Goal: Task Accomplishment & Management: Manage account settings

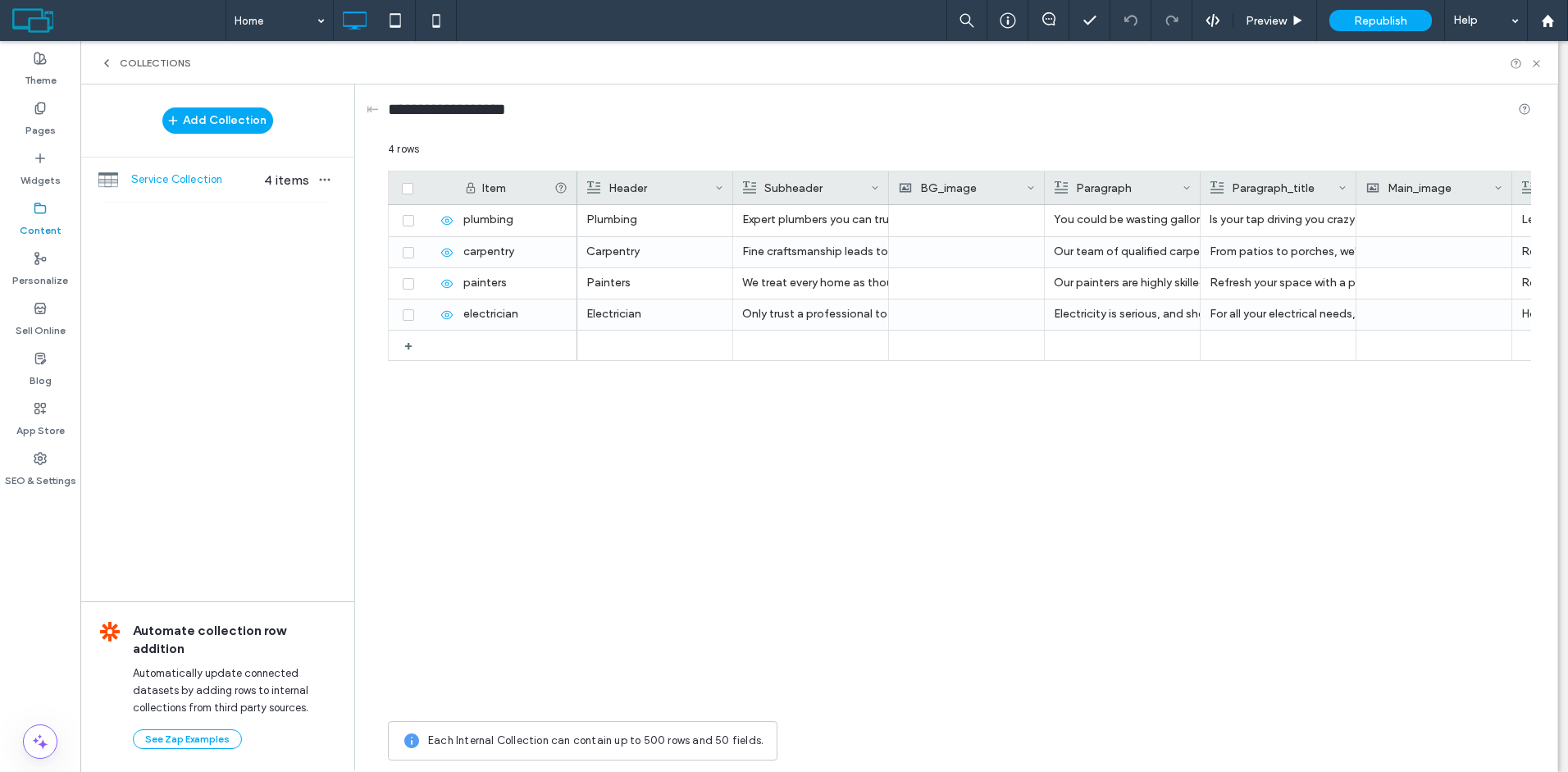
drag, startPoint x: 1130, startPoint y: 600, endPoint x: 865, endPoint y: 574, distance: 266.3
click at [865, 574] on div "Plumbing Expert plumbers you can trust. You could be wasting gallons of water a…" at bounding box center [1054, 458] width 954 height 508
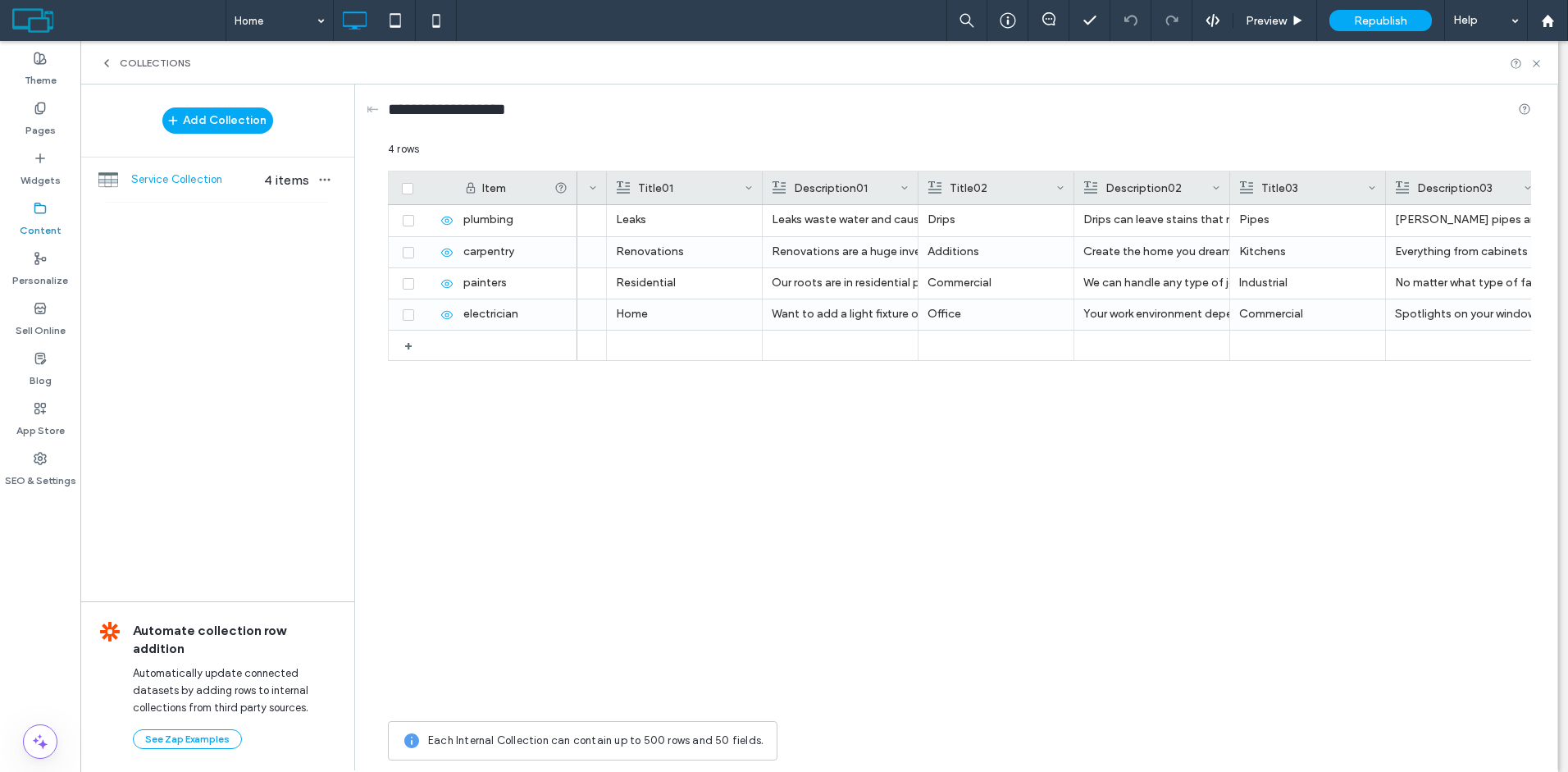
scroll to position [0, 949]
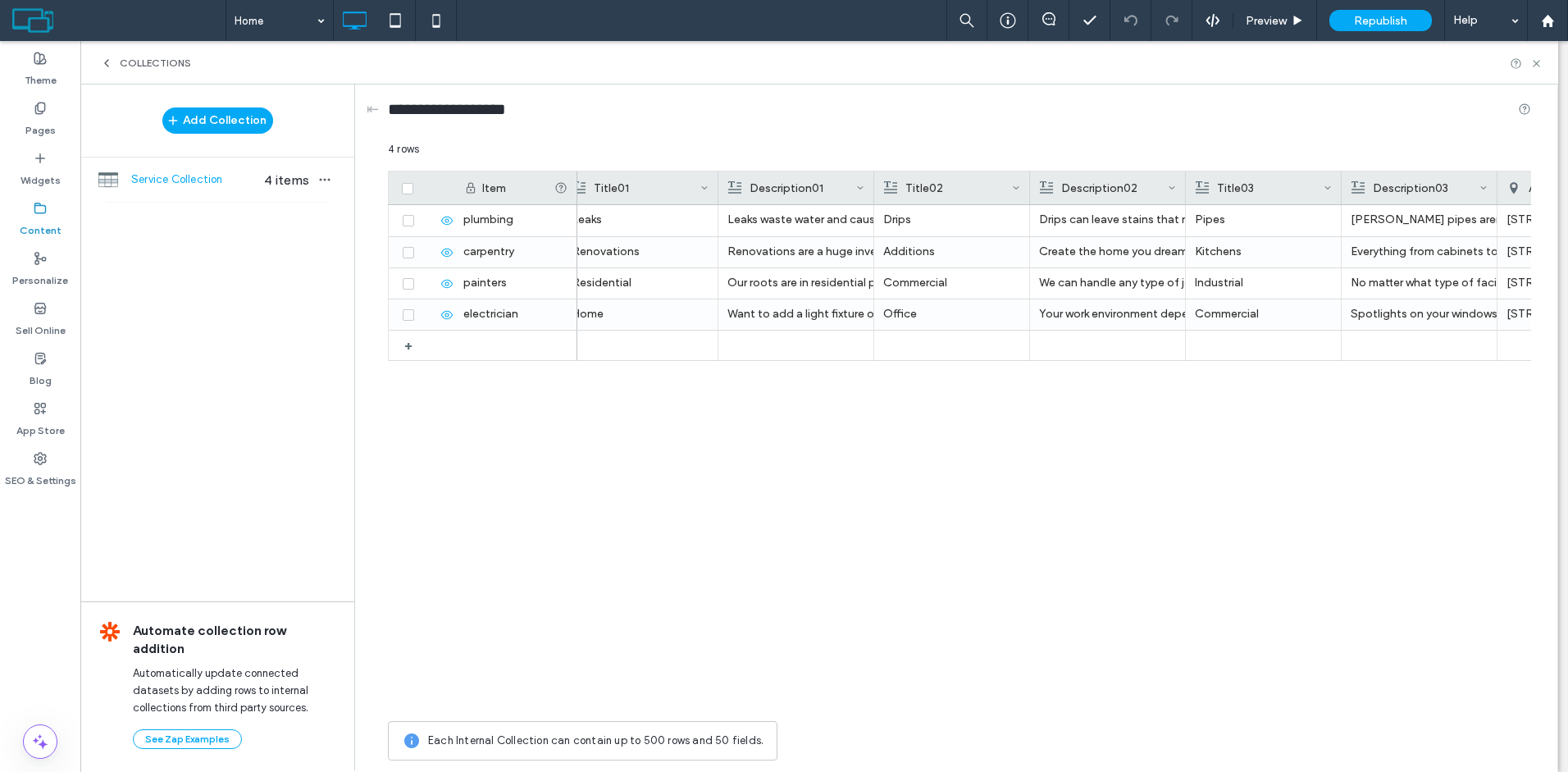
click at [112, 64] on icon at bounding box center [107, 63] width 13 height 13
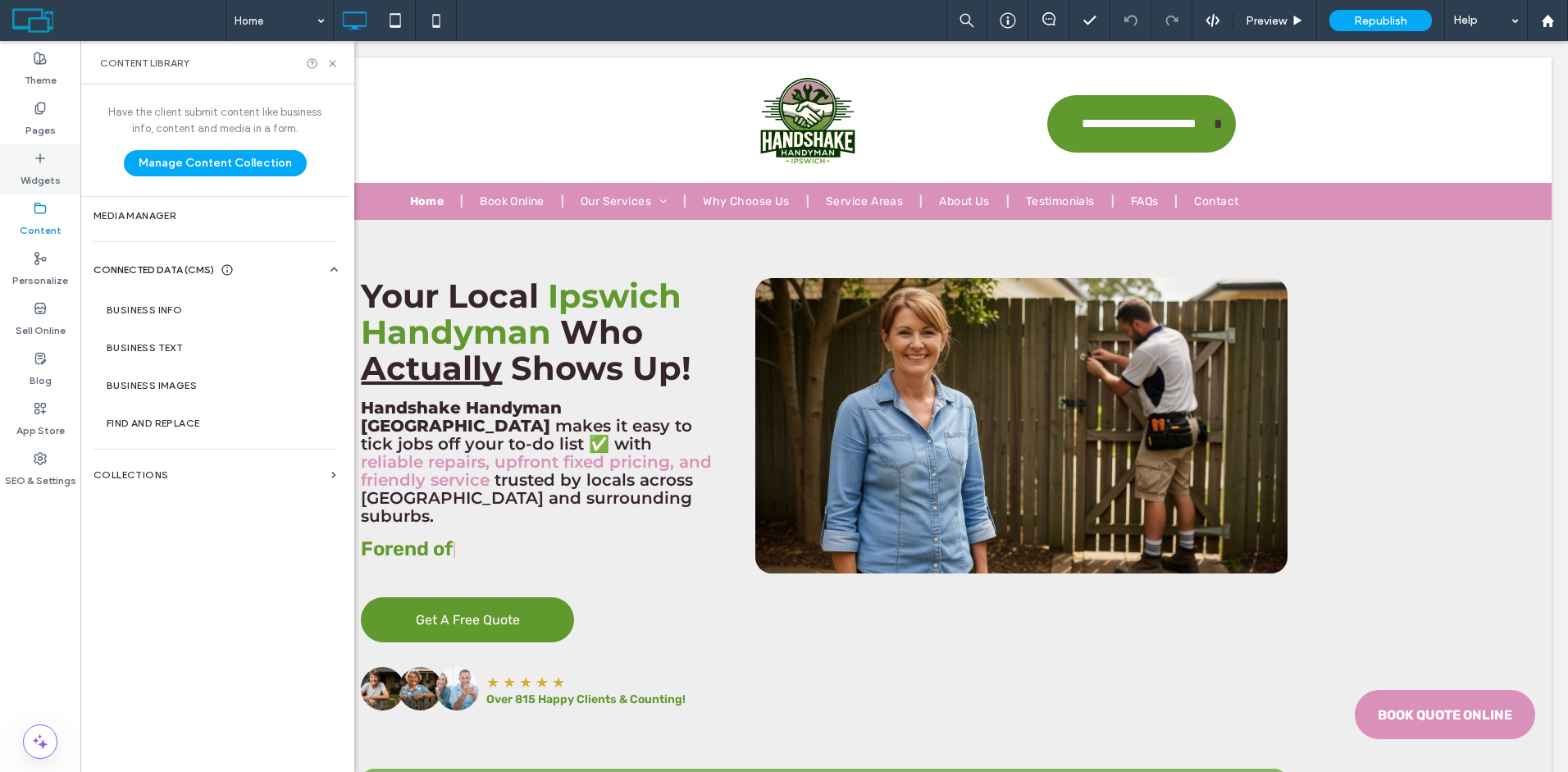
click at [44, 161] on icon at bounding box center [40, 158] width 13 height 13
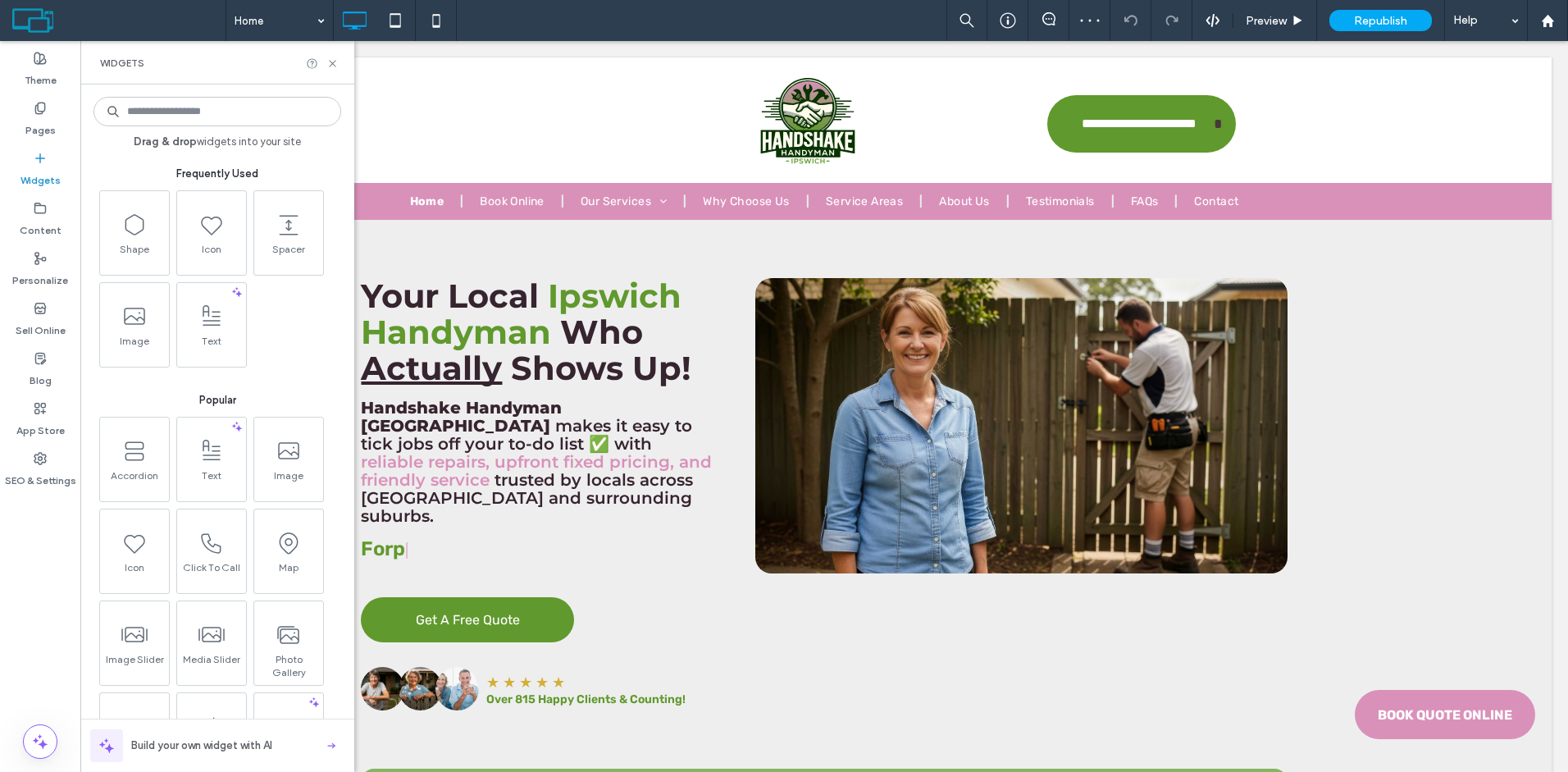
scroll to position [0, 0]
click at [1540, 38] on div at bounding box center [1547, 20] width 41 height 41
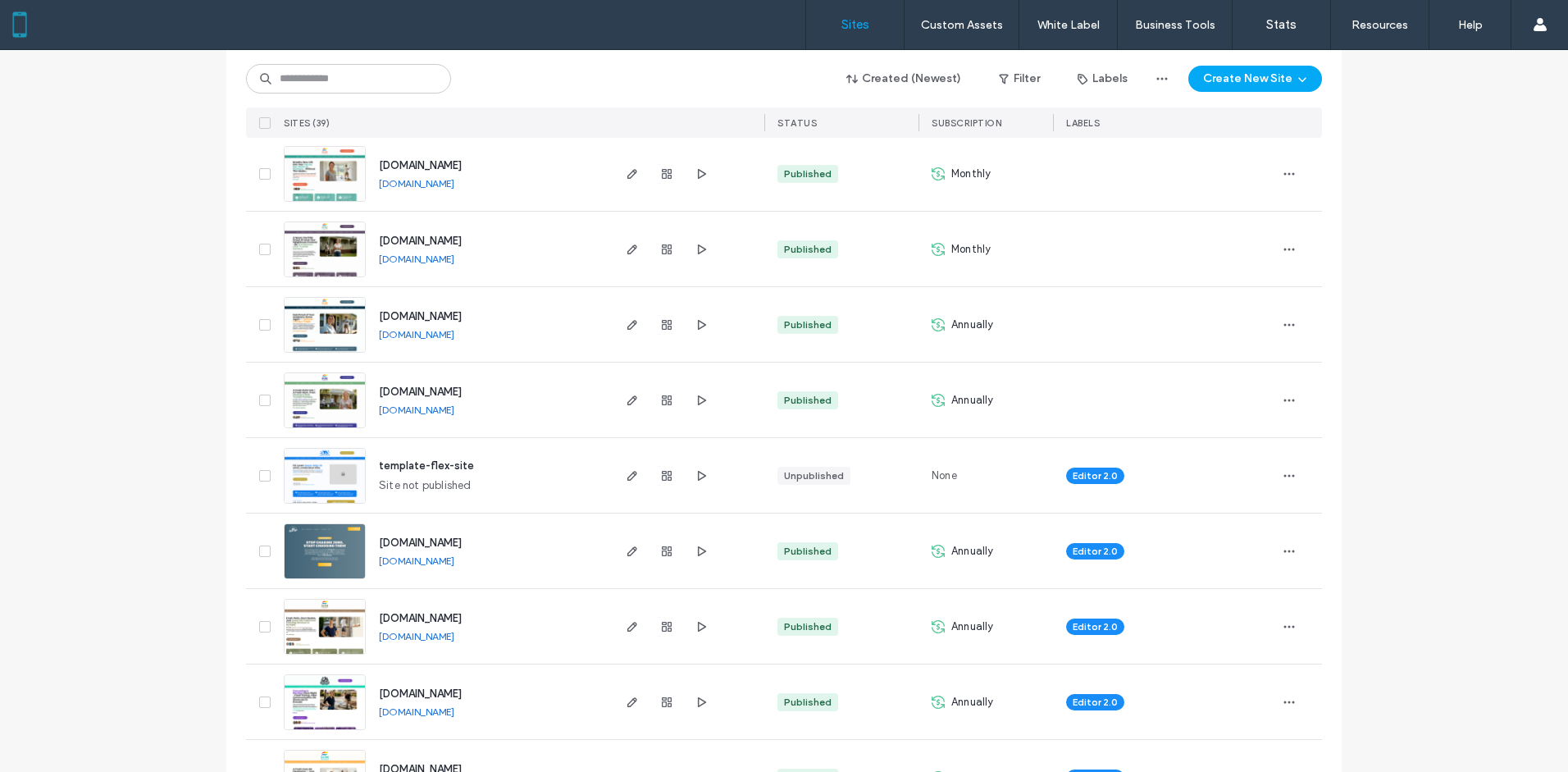
scroll to position [266, 0]
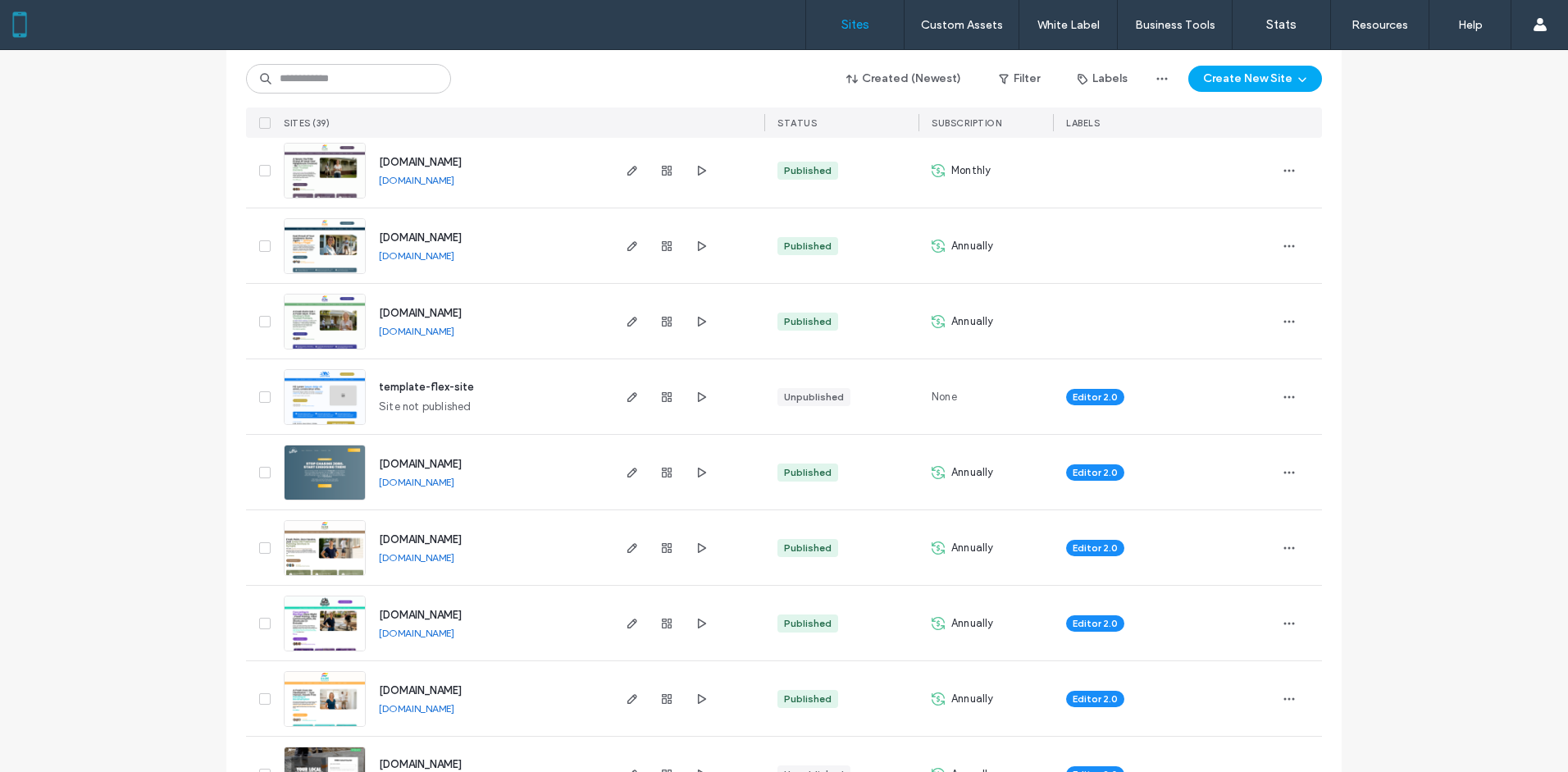
click at [342, 49] on div "Sites Custom Assets Custom Templates Custom Sections Widget Builder New Content…" at bounding box center [784, 25] width 1568 height 50
click at [337, 73] on input at bounding box center [348, 78] width 205 height 30
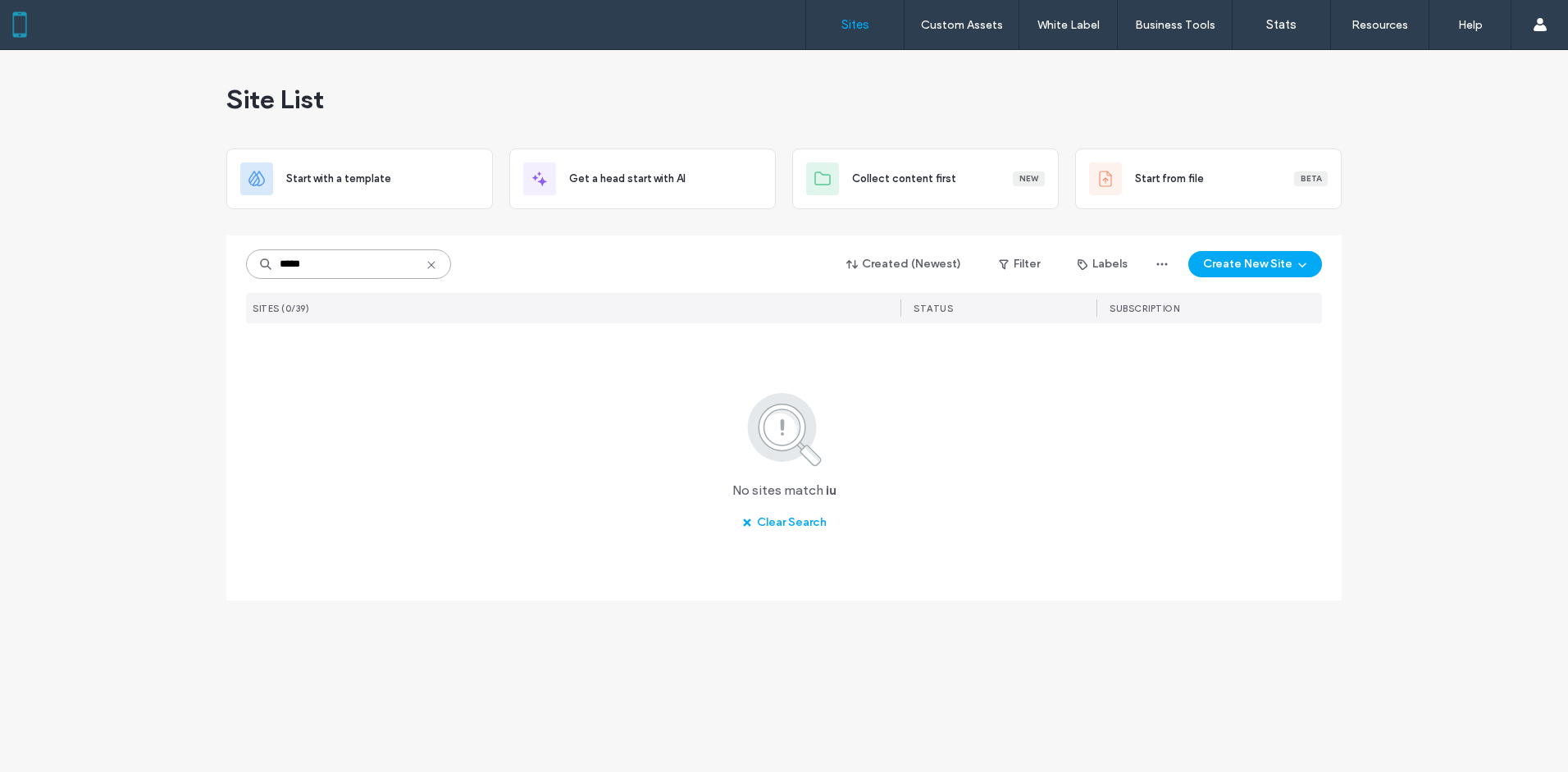
scroll to position [0, 0]
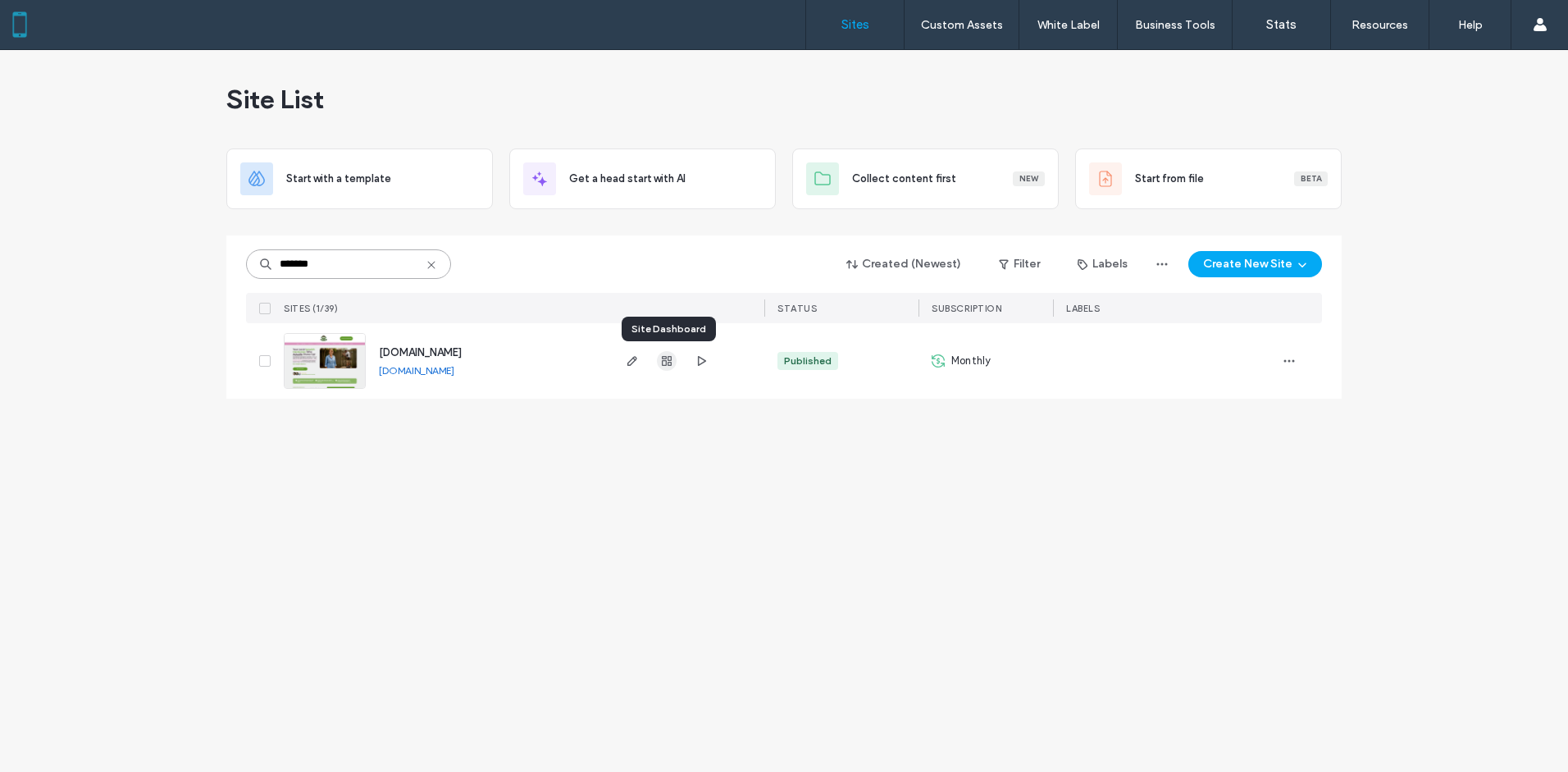
type input "*******"
click at [666, 364] on use "button" at bounding box center [666, 360] width 10 height 10
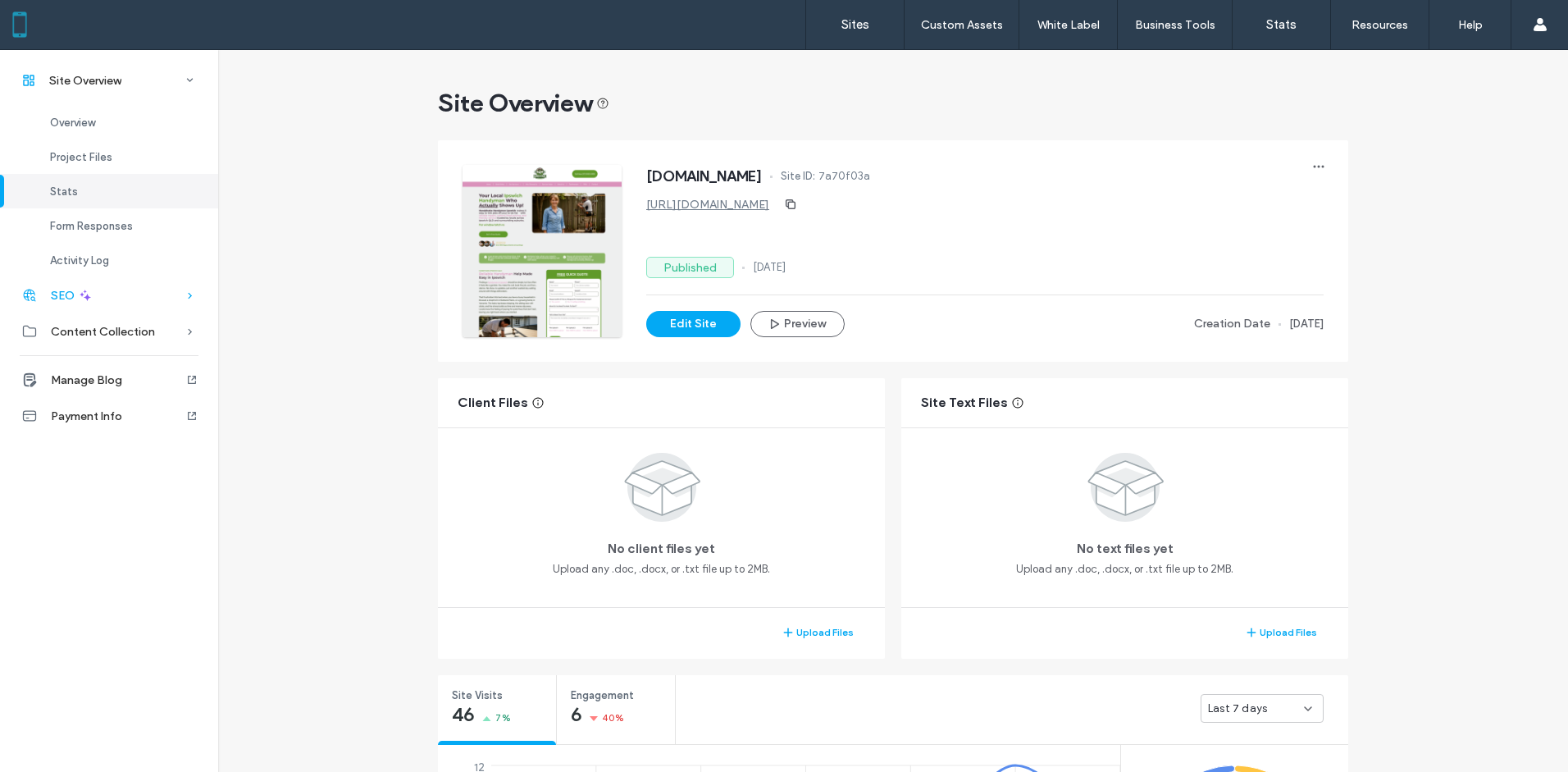
click at [105, 286] on div "SEO" at bounding box center [109, 295] width 218 height 36
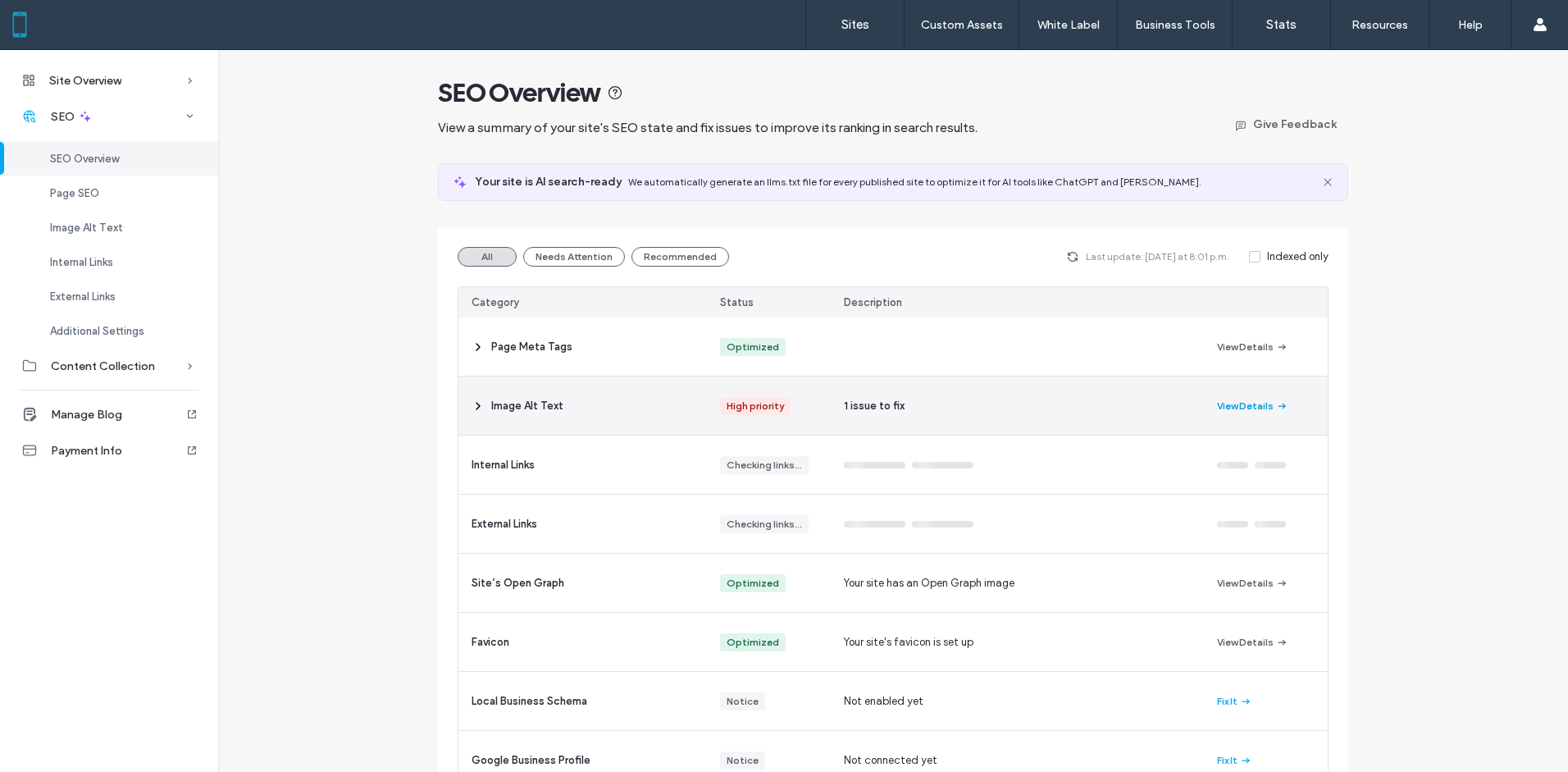
click at [1256, 408] on button "View Details" at bounding box center [1252, 406] width 71 height 20
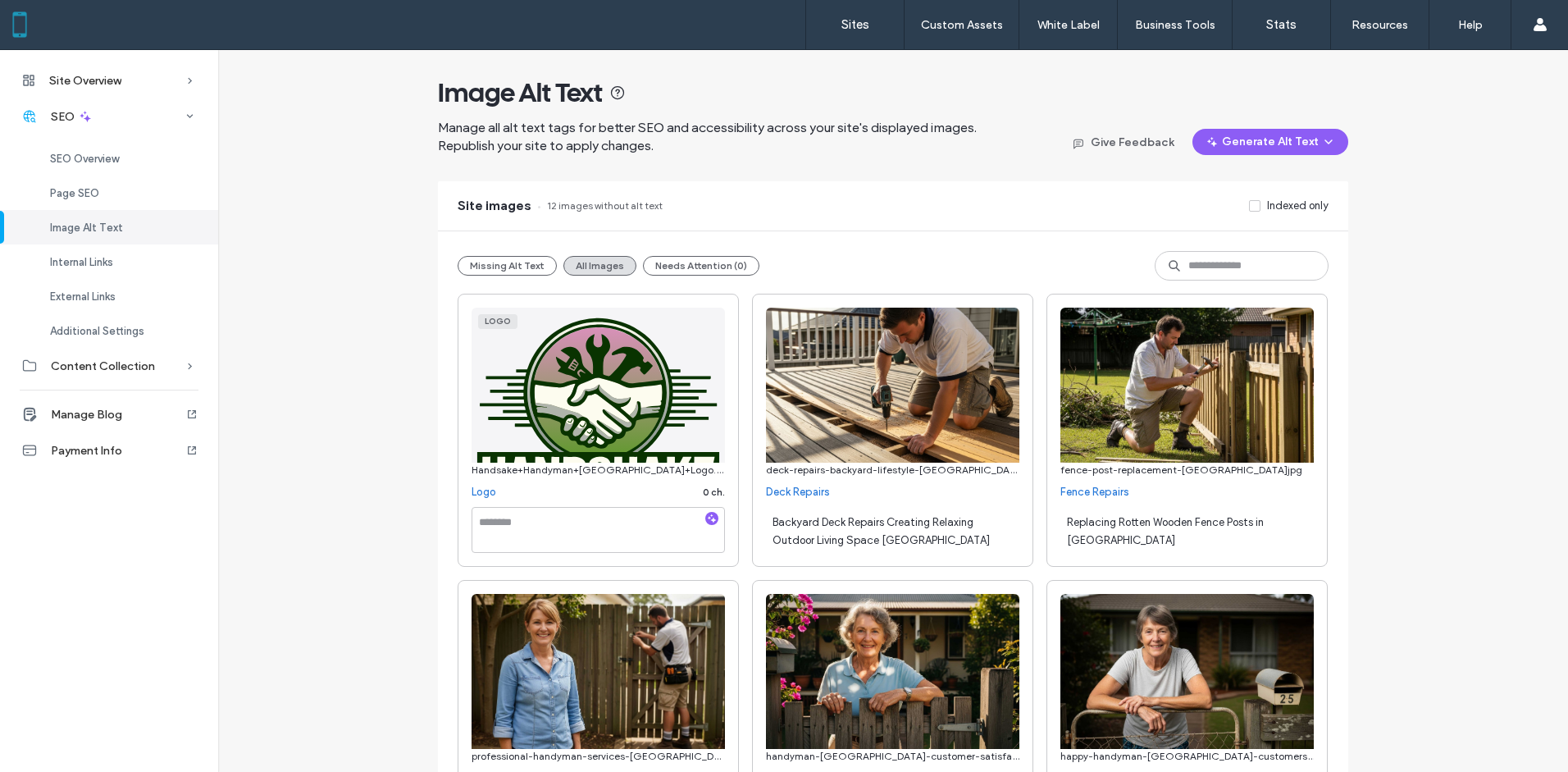
click at [479, 490] on link "Logo" at bounding box center [484, 492] width 25 height 16
click at [500, 267] on button "Missing Alt Text" at bounding box center [507, 265] width 99 height 20
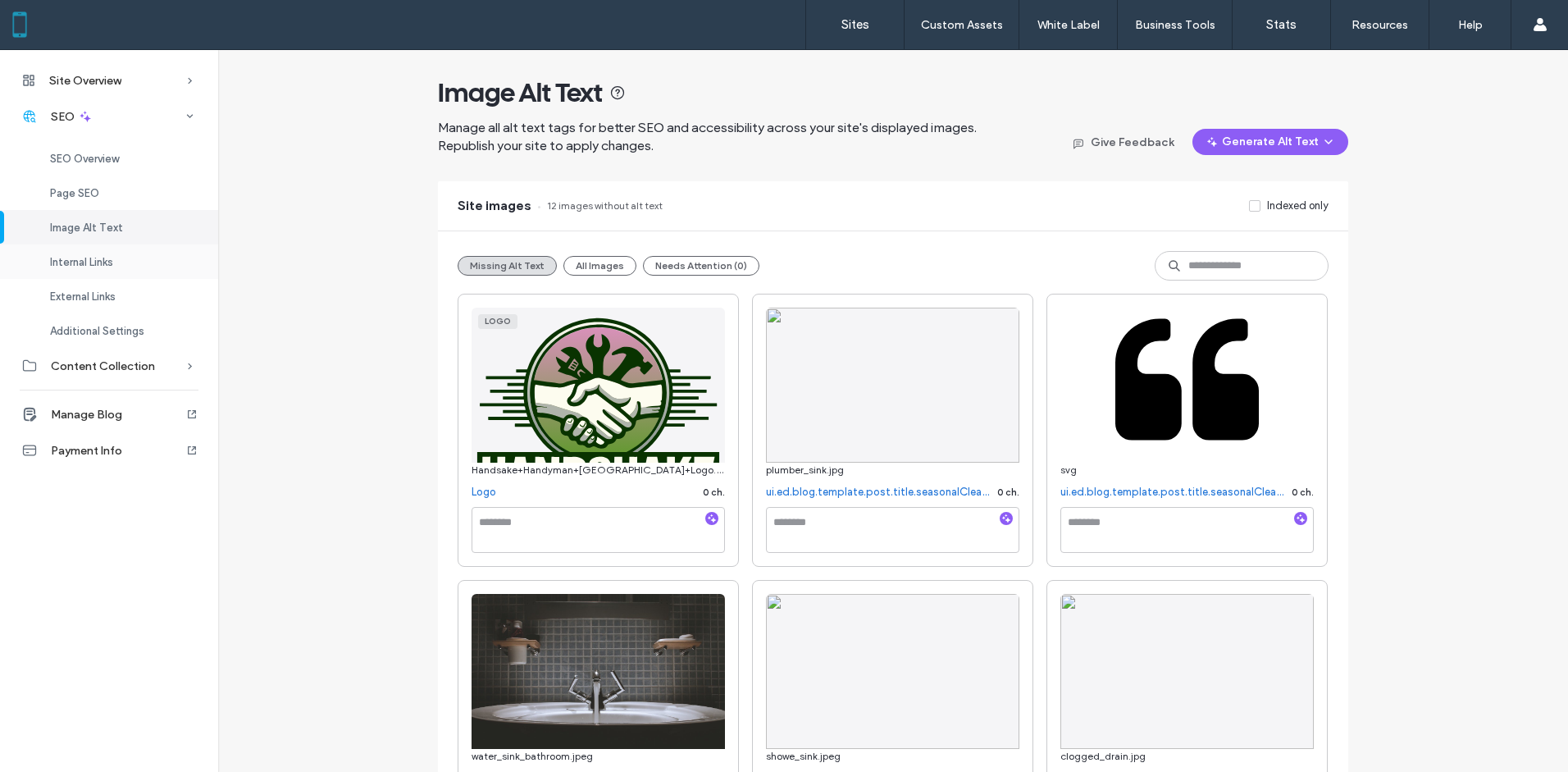
click at [83, 257] on span "Internal Links" at bounding box center [81, 261] width 63 height 12
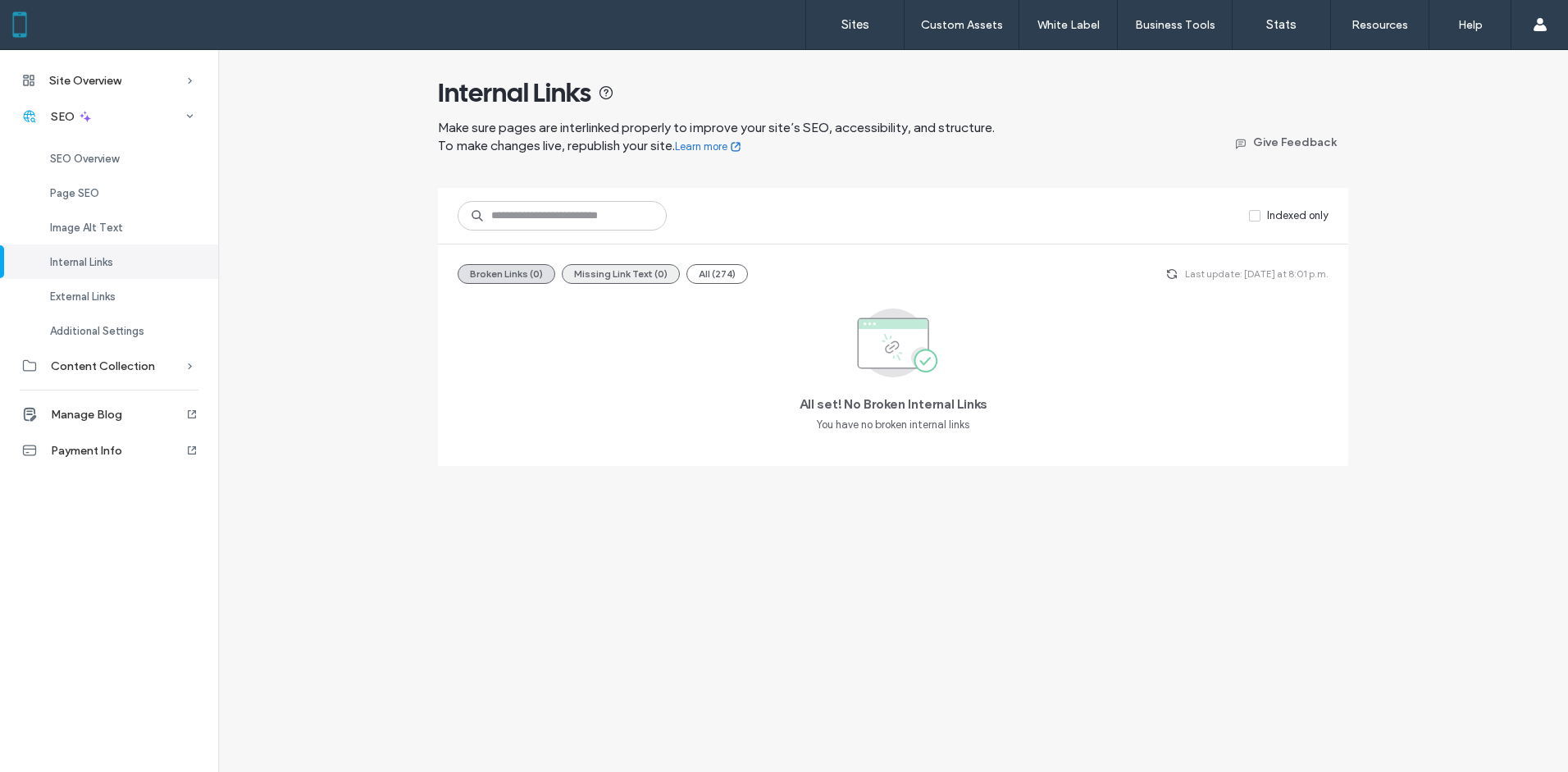
click at [631, 275] on button "Missing Link Text (0)" at bounding box center [621, 274] width 118 height 20
click at [103, 295] on span "External Links" at bounding box center [82, 296] width 66 height 12
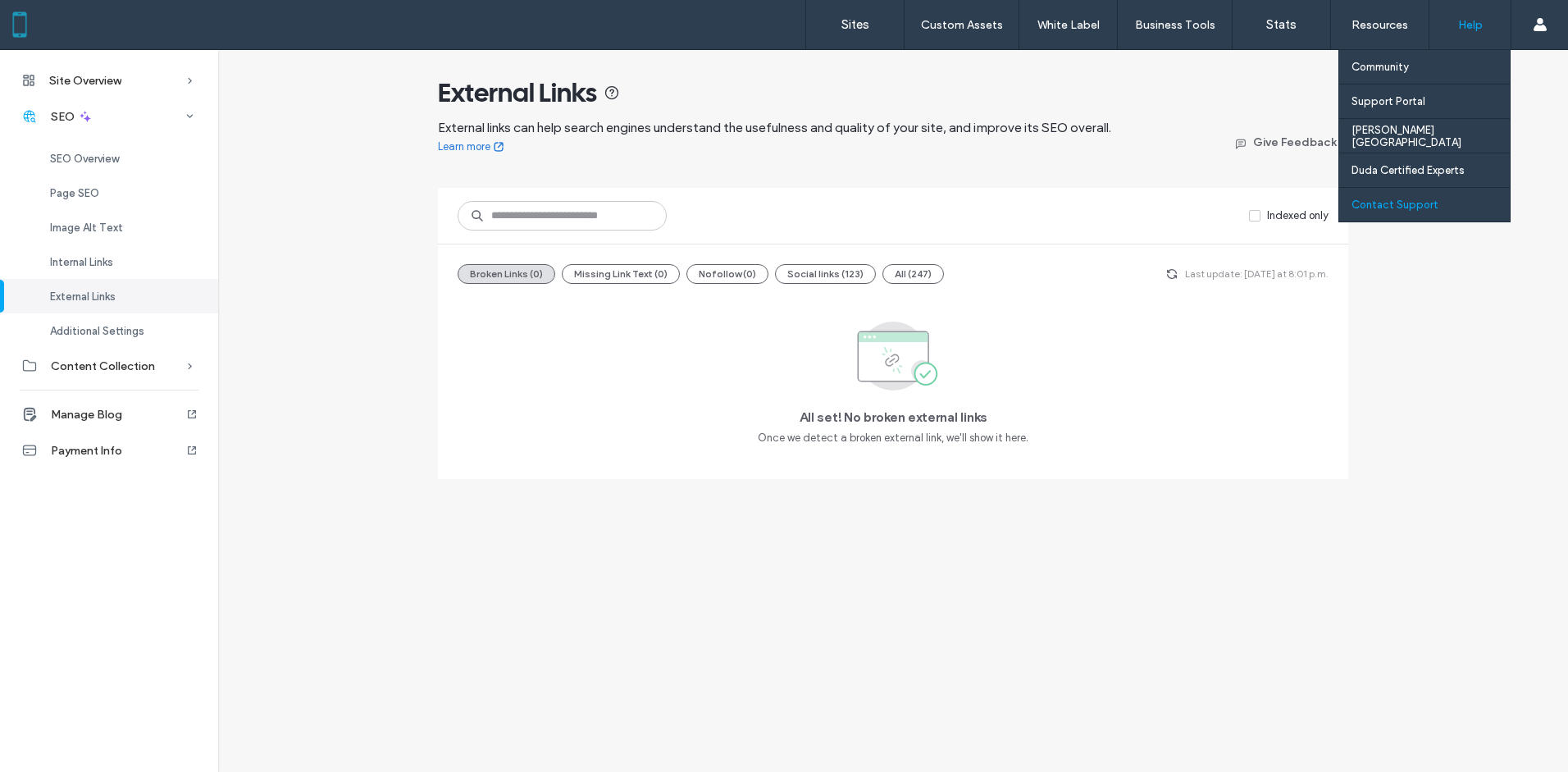
click at [1427, 207] on label "Contact Support" at bounding box center [1395, 204] width 87 height 12
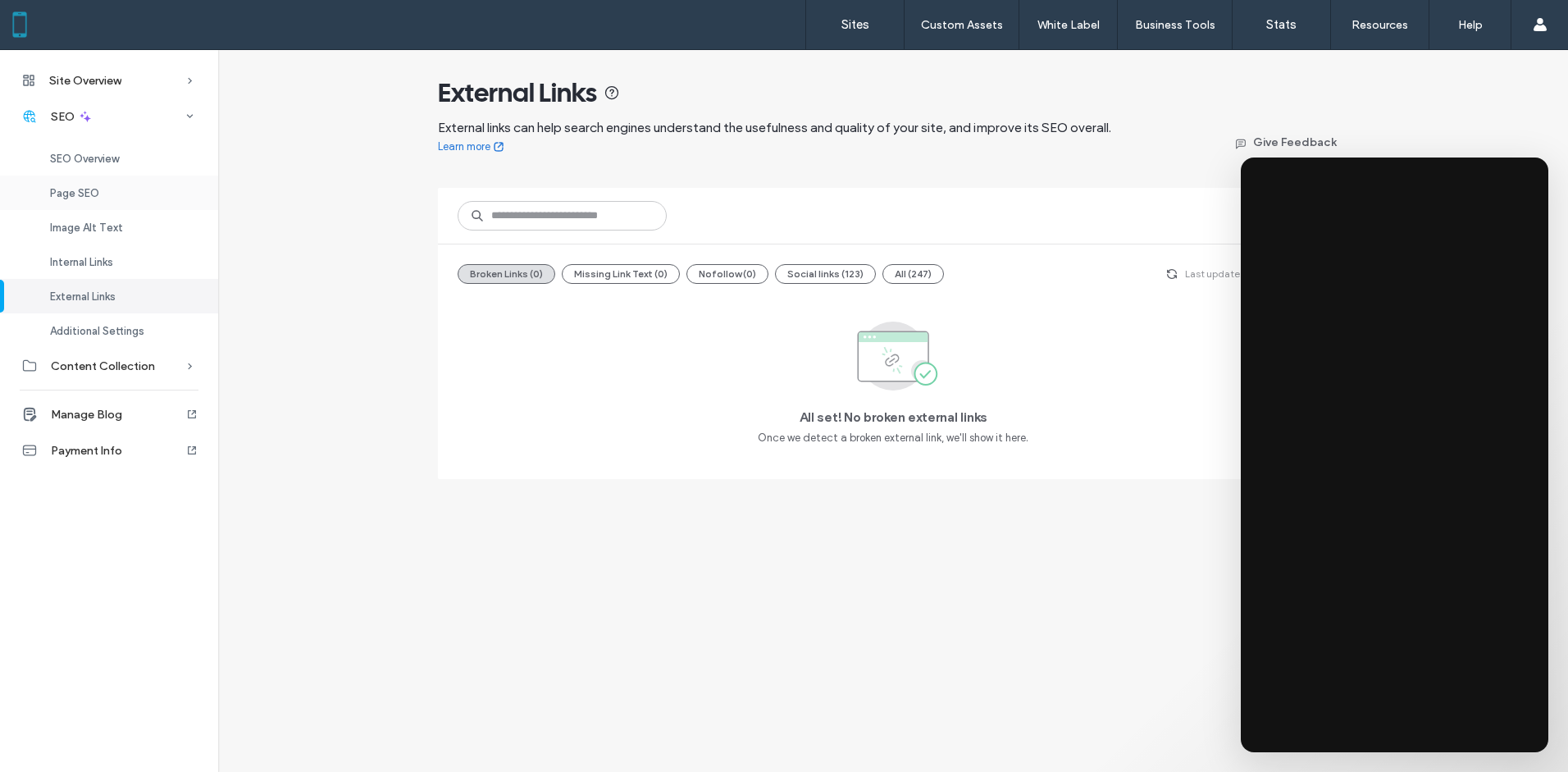
click at [114, 183] on div "Page SEO" at bounding box center [109, 193] width 218 height 34
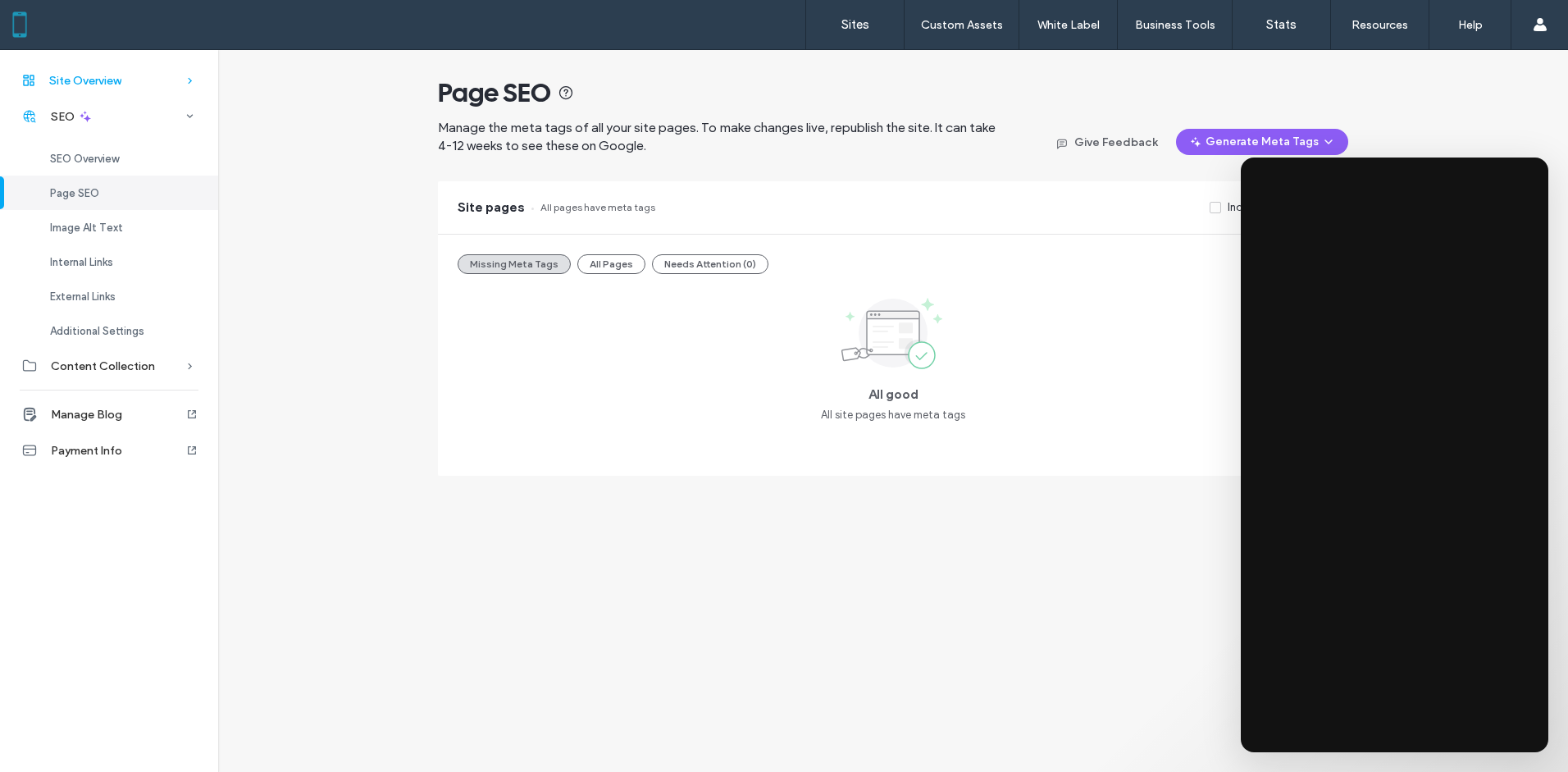
click at [186, 88] on icon at bounding box center [190, 80] width 16 height 16
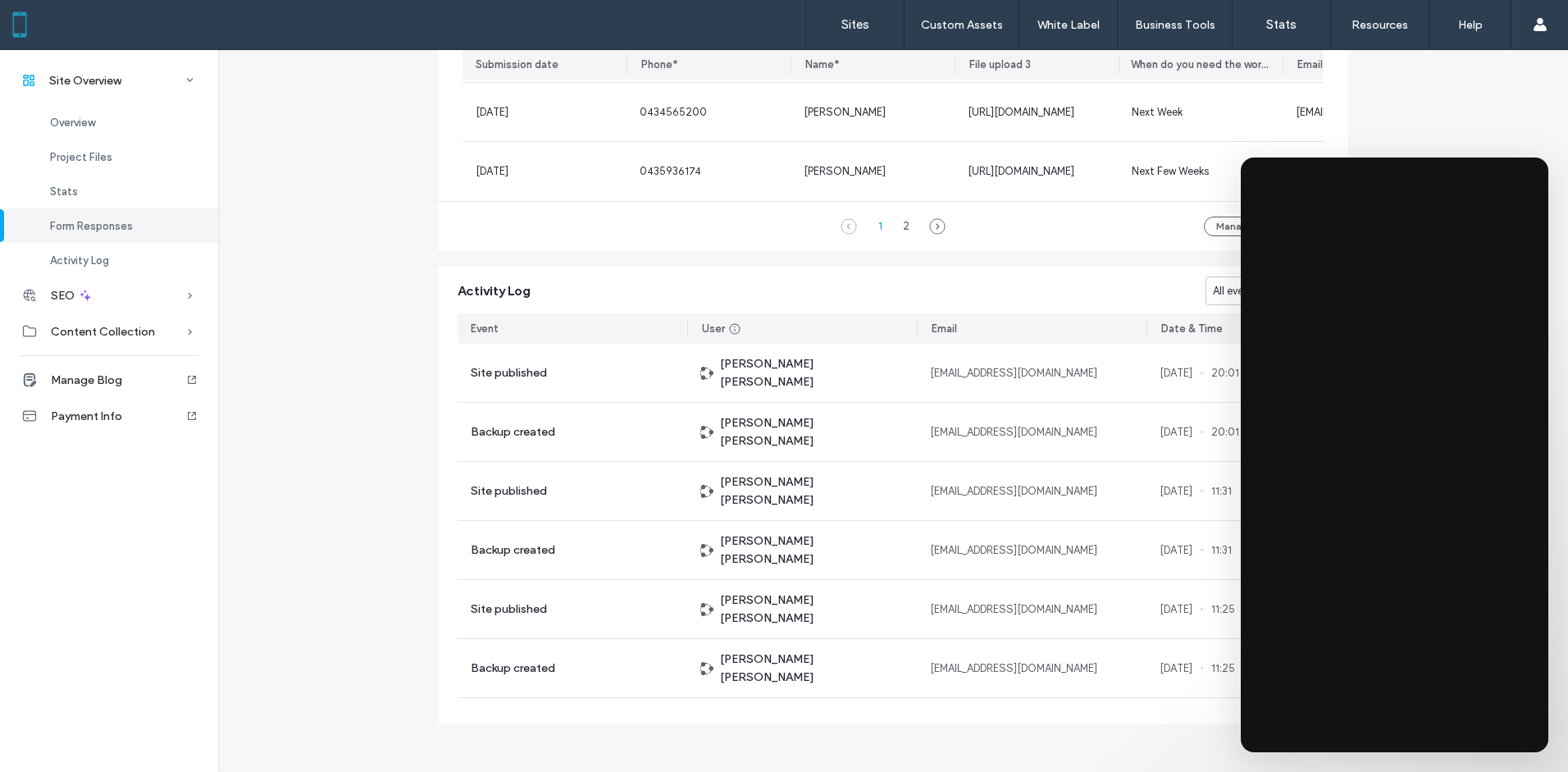
scroll to position [1300, 0]
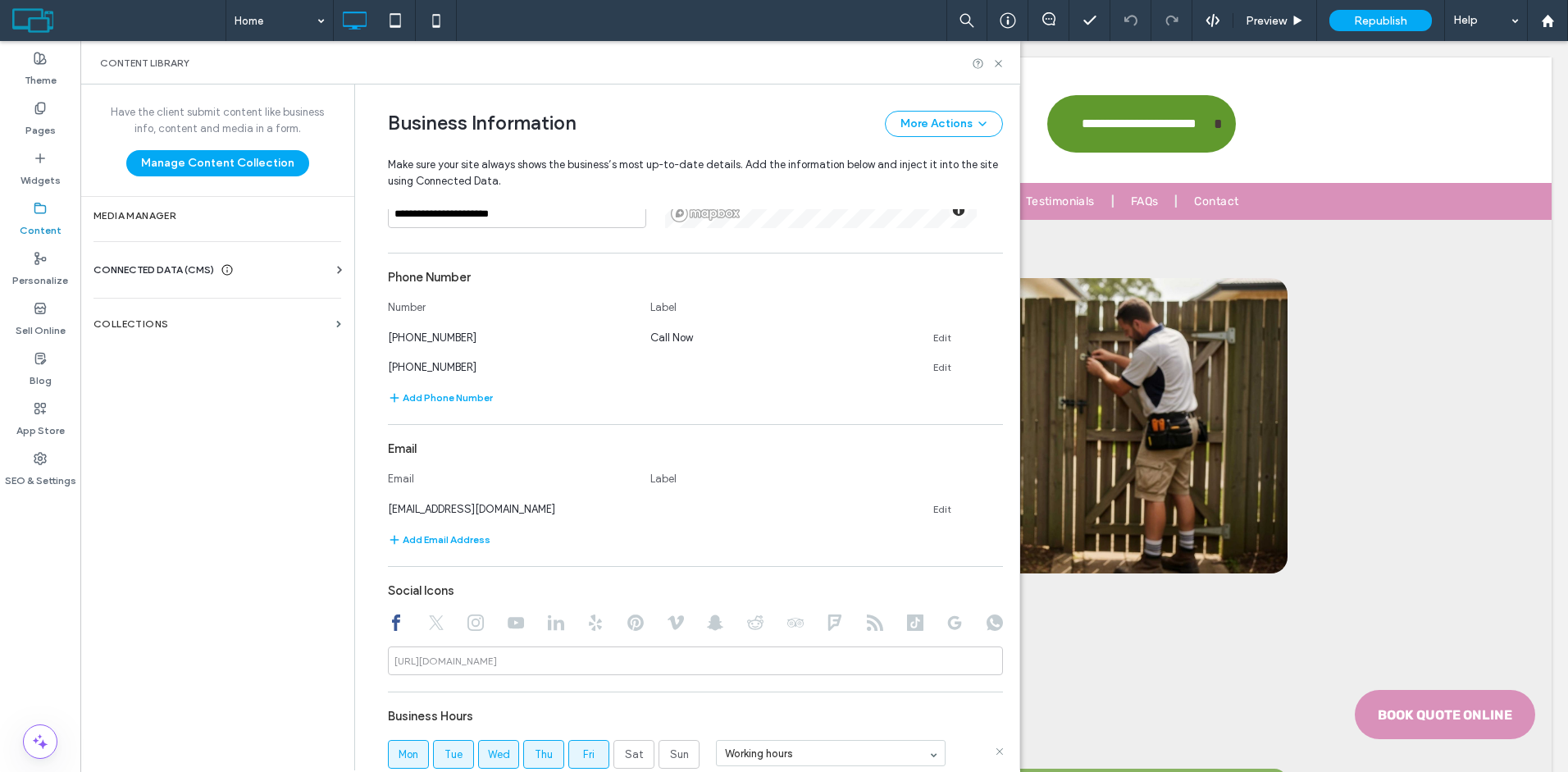
scroll to position [845, 0]
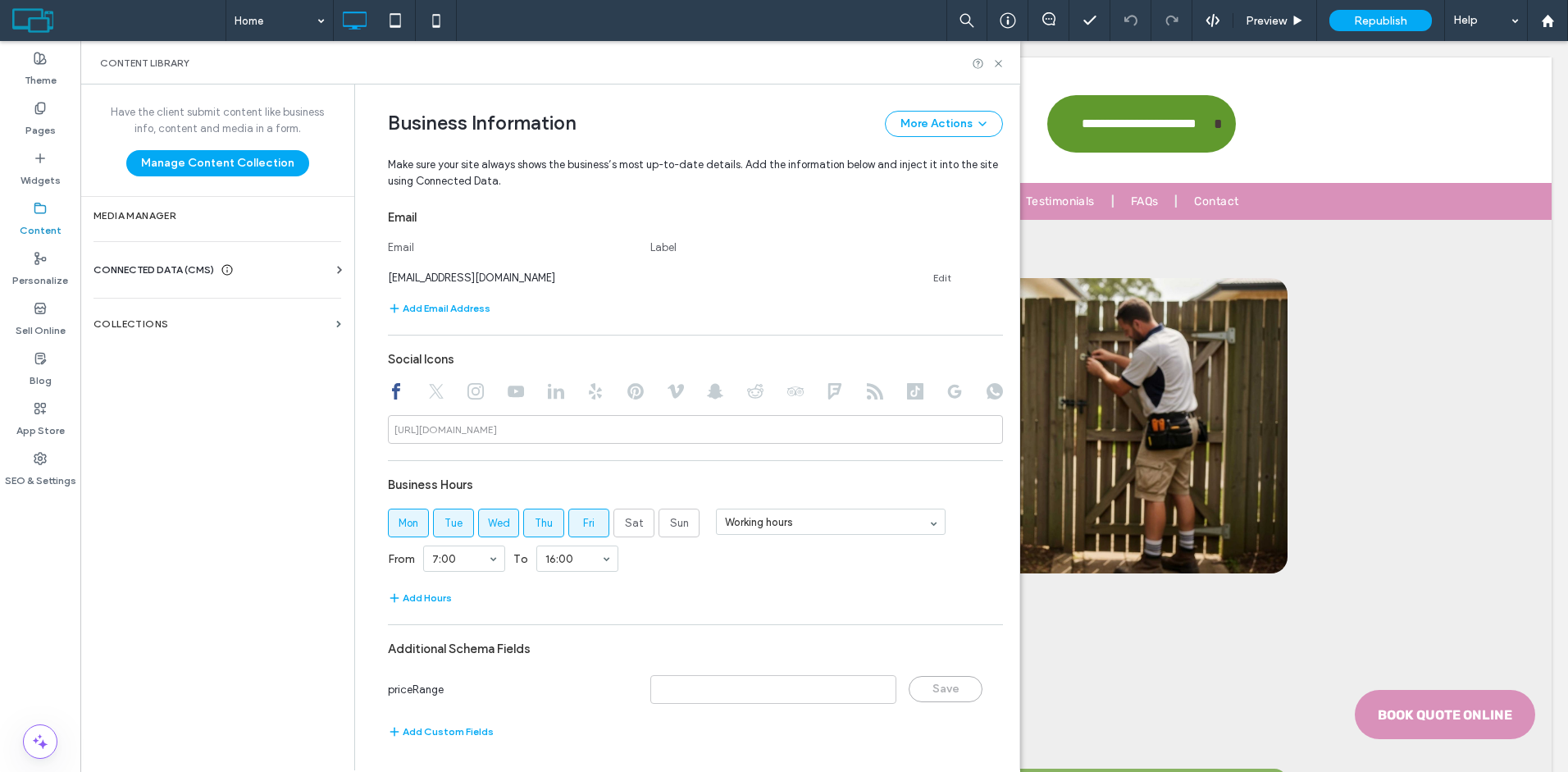
type input "**********"
click at [952, 683] on div "Save" at bounding box center [945, 689] width 73 height 27
click at [1406, 6] on div "Republish" at bounding box center [1381, 20] width 103 height 41
click at [1406, 16] on span "Republish" at bounding box center [1380, 21] width 53 height 14
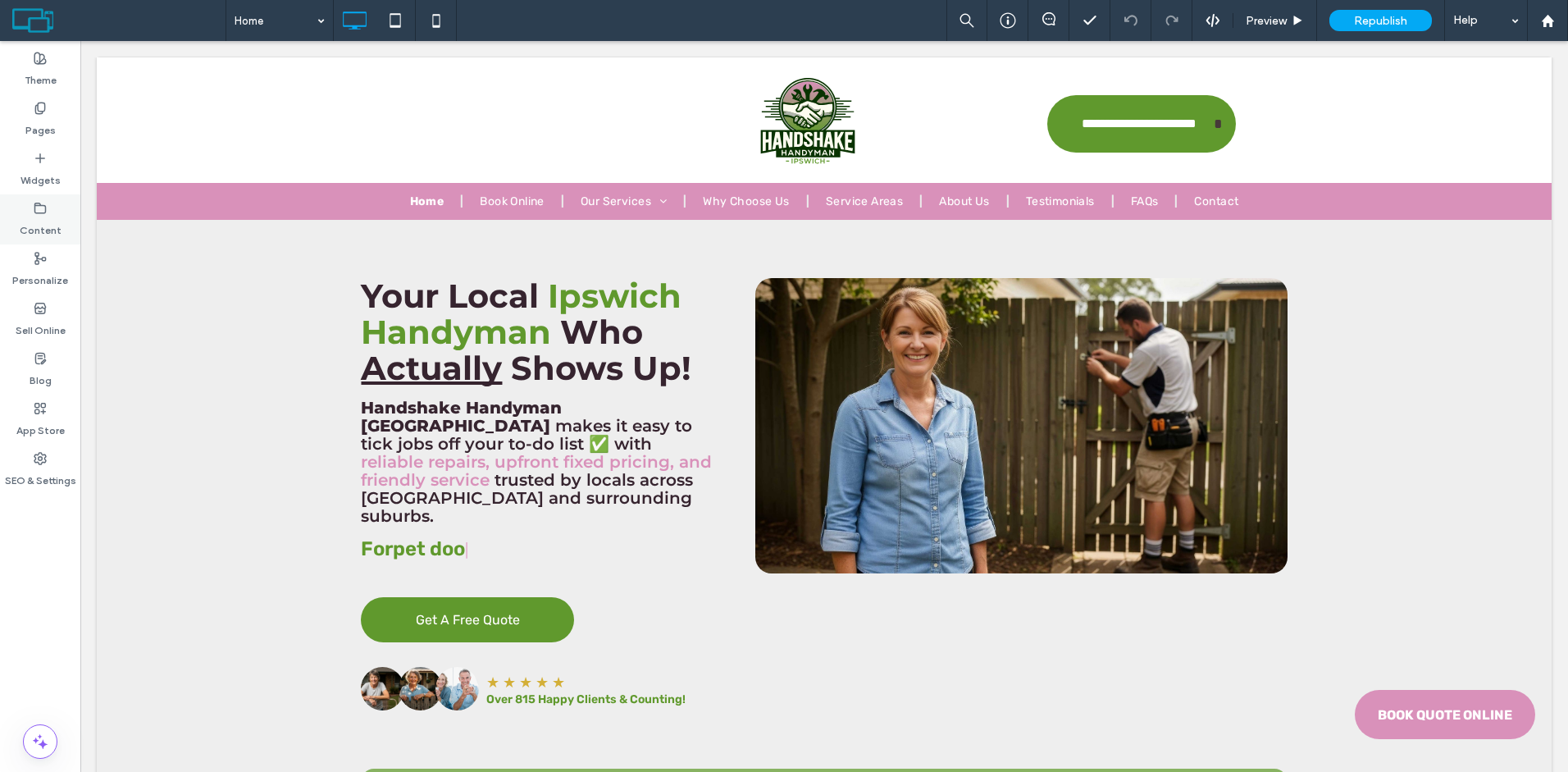
click at [43, 224] on label "Content" at bounding box center [41, 226] width 42 height 23
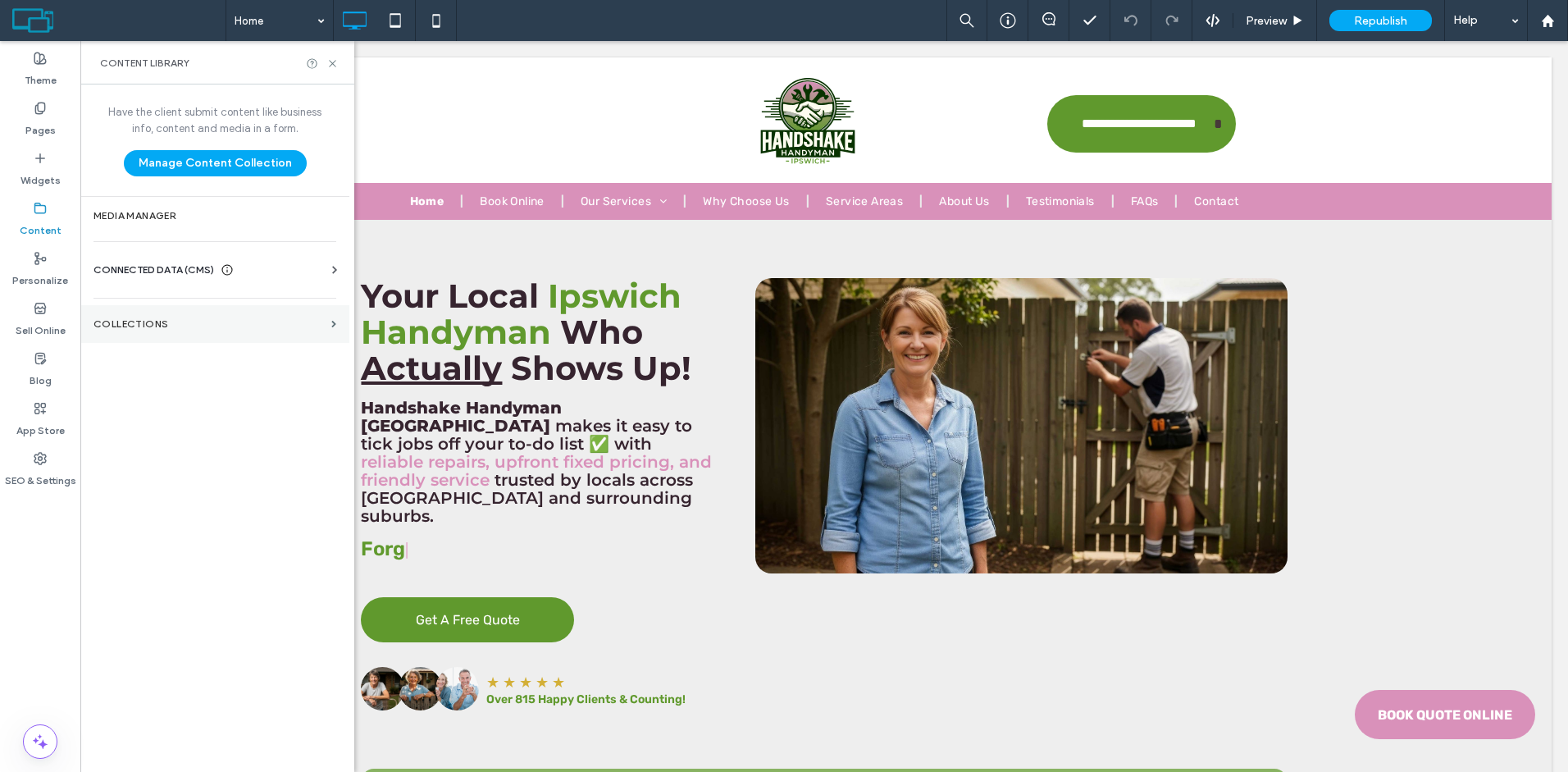
click at [268, 319] on label "Collections" at bounding box center [209, 324] width 232 height 11
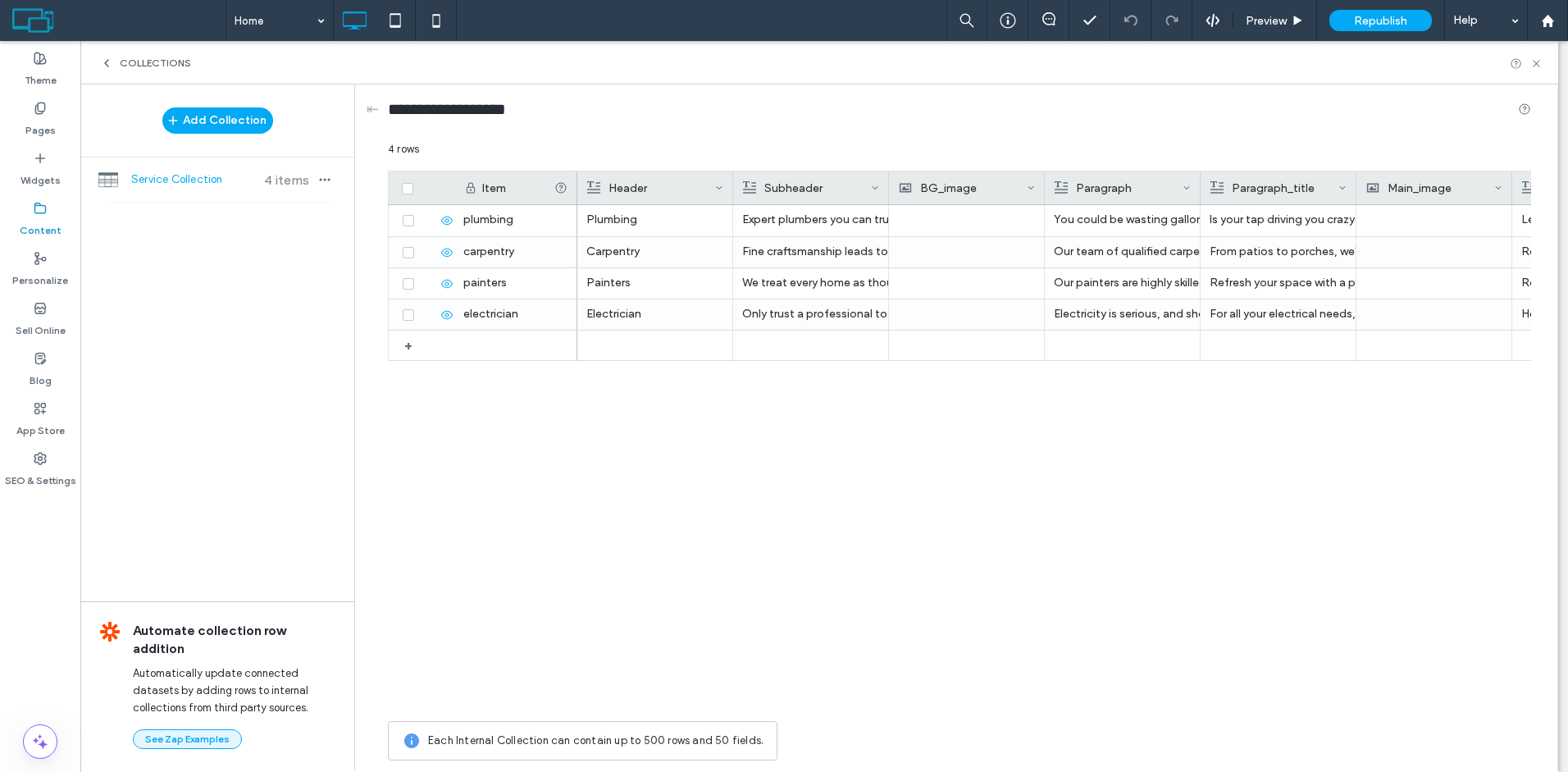
click at [223, 741] on button "See Zap Examples" at bounding box center [187, 739] width 109 height 20
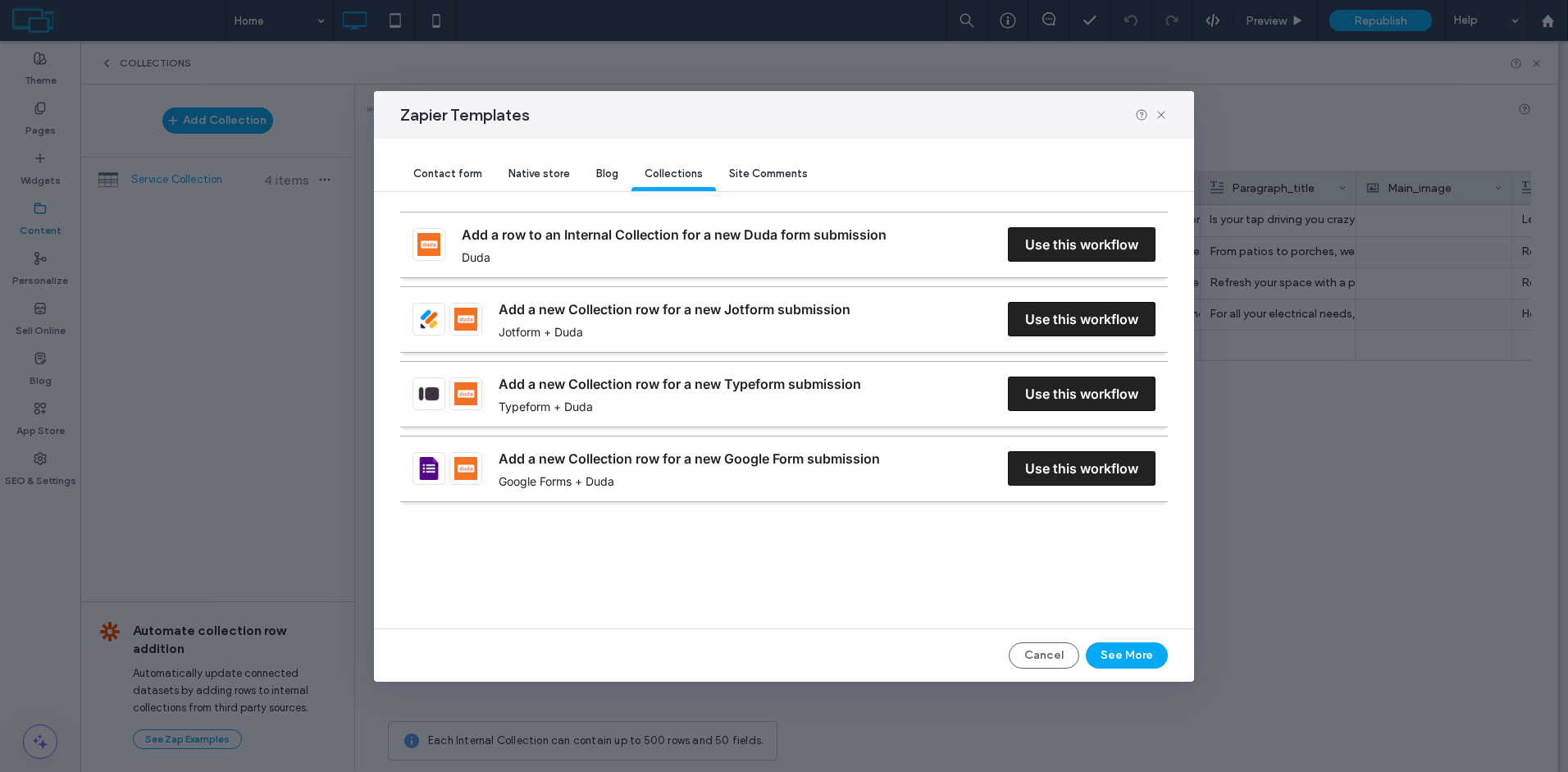
click at [466, 181] on div "Contact form" at bounding box center [448, 174] width 95 height 32
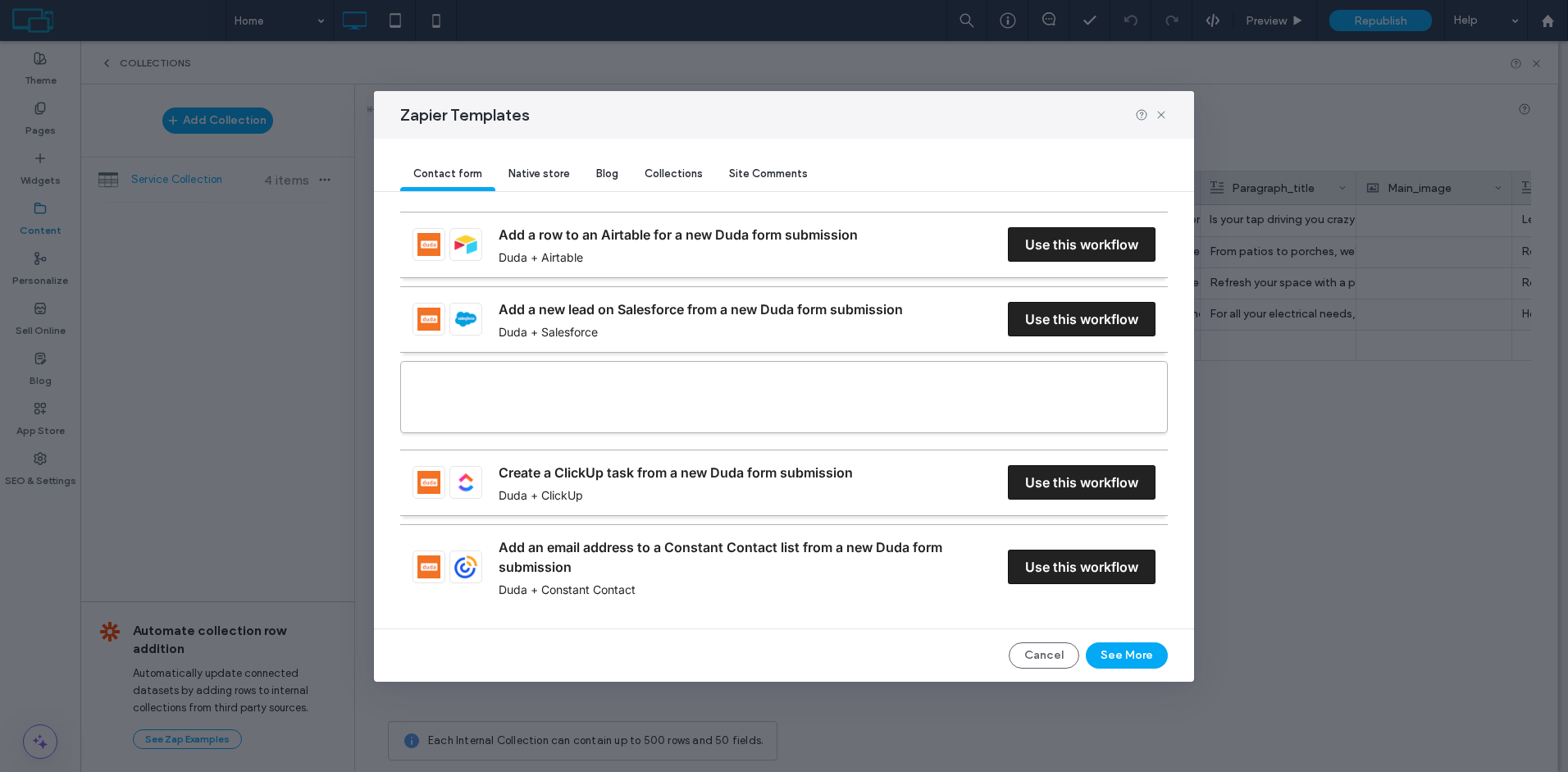
click at [559, 180] on div "Native store" at bounding box center [540, 174] width 88 height 32
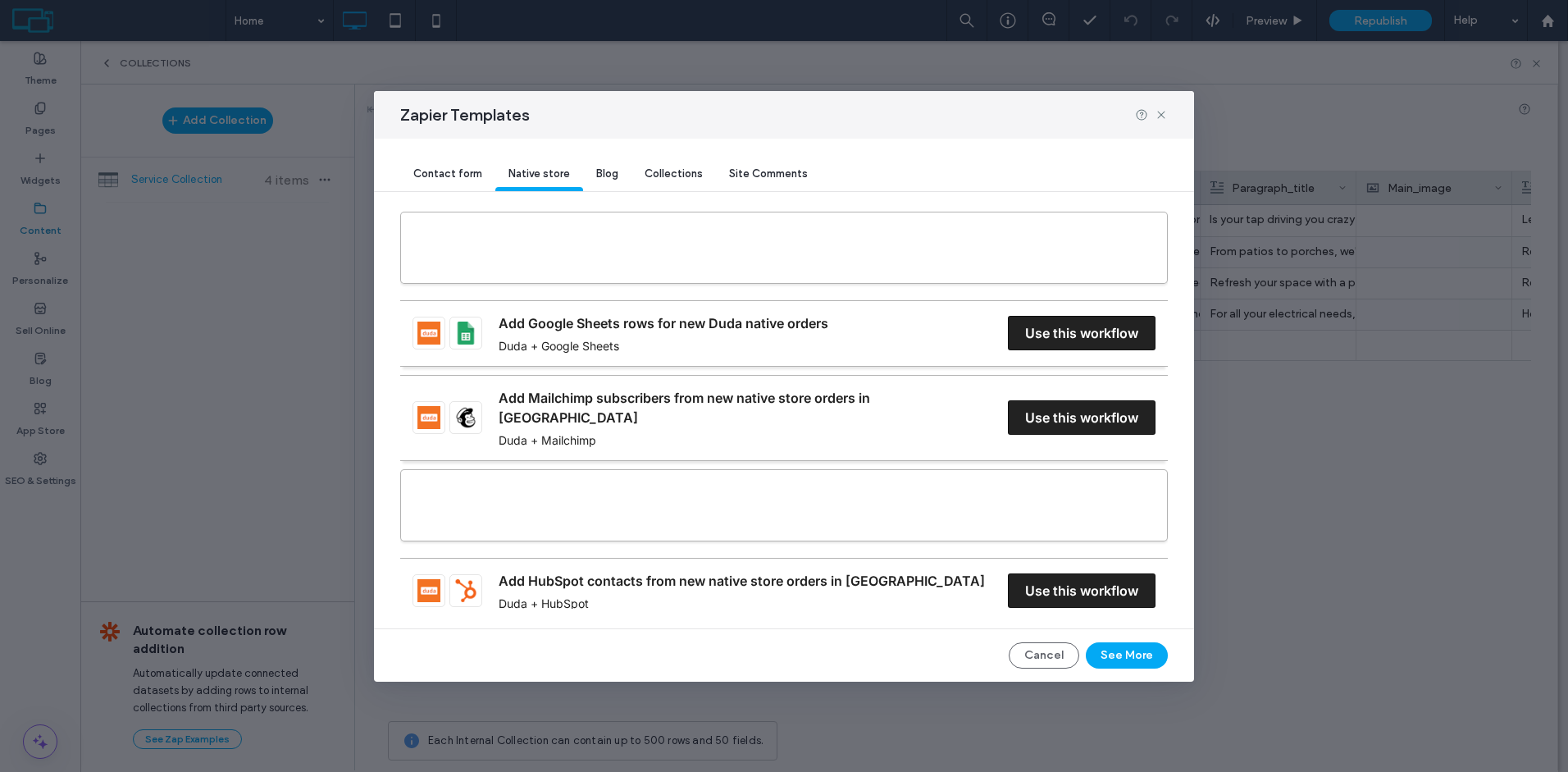
click at [617, 179] on div "Blog" at bounding box center [607, 174] width 49 height 32
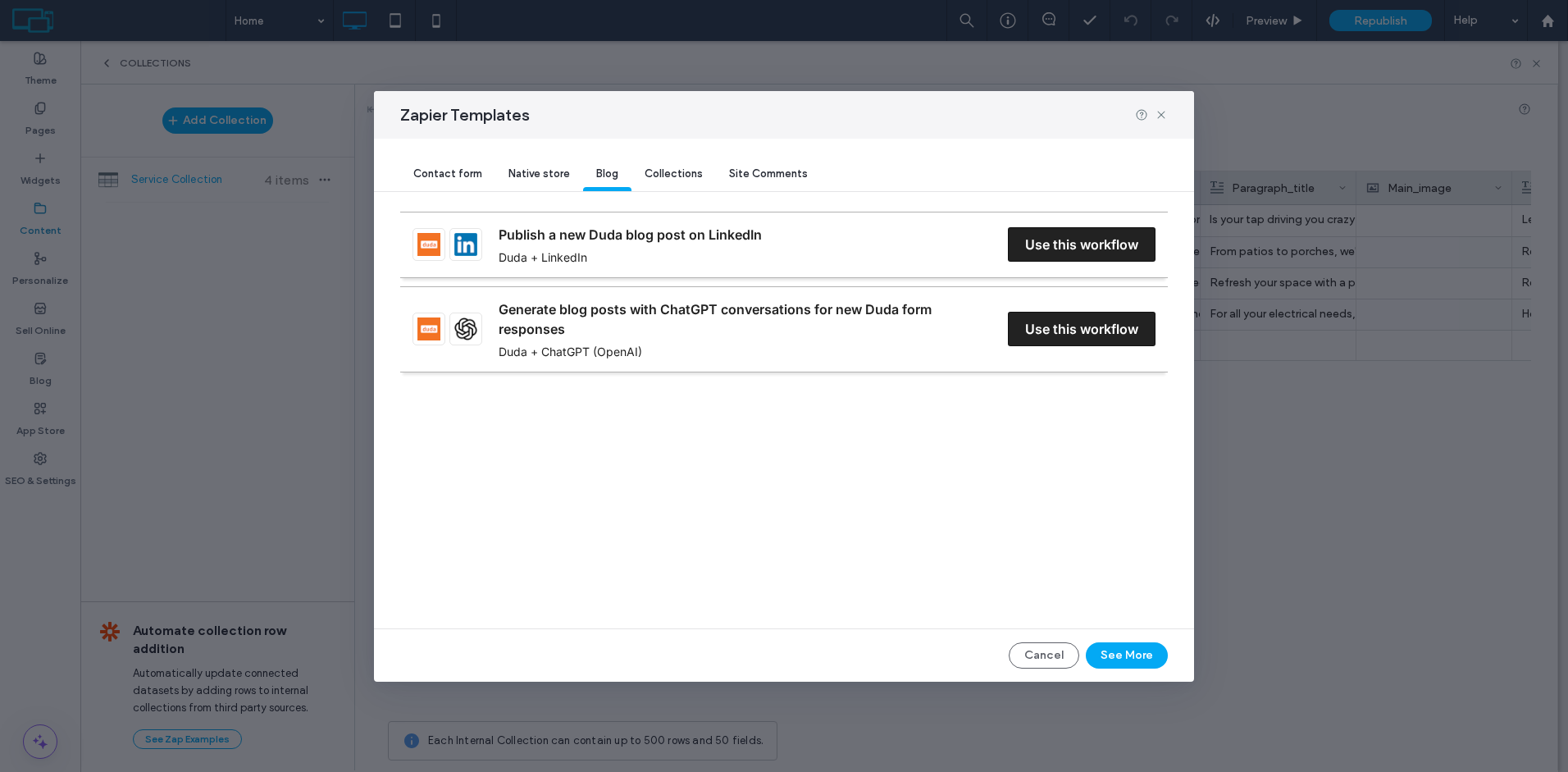
click at [683, 185] on div "Collections" at bounding box center [673, 174] width 85 height 32
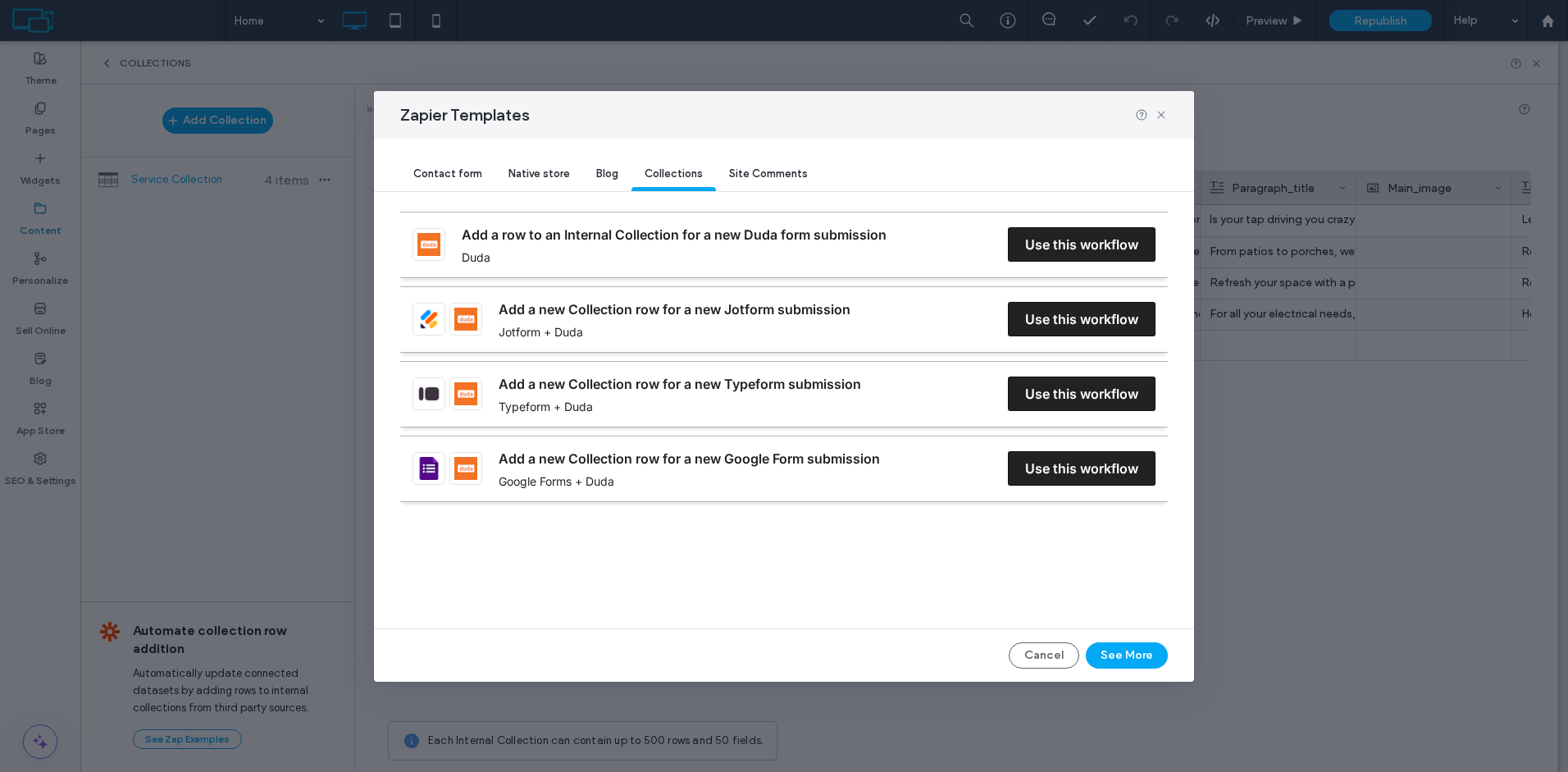
click at [589, 177] on div "Blog" at bounding box center [607, 174] width 49 height 32
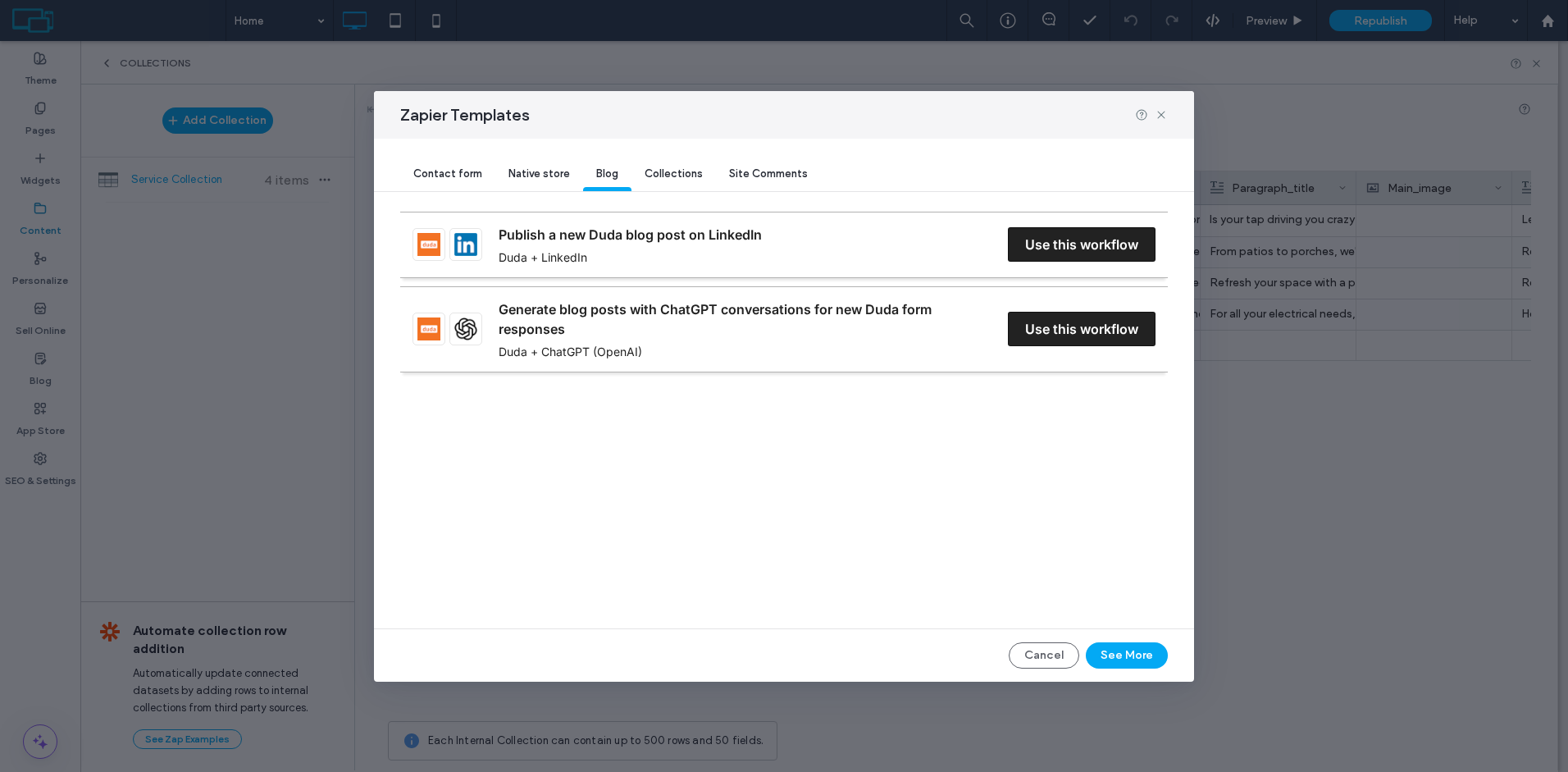
click at [519, 176] on span "Native store" at bounding box center [539, 173] width 62 height 12
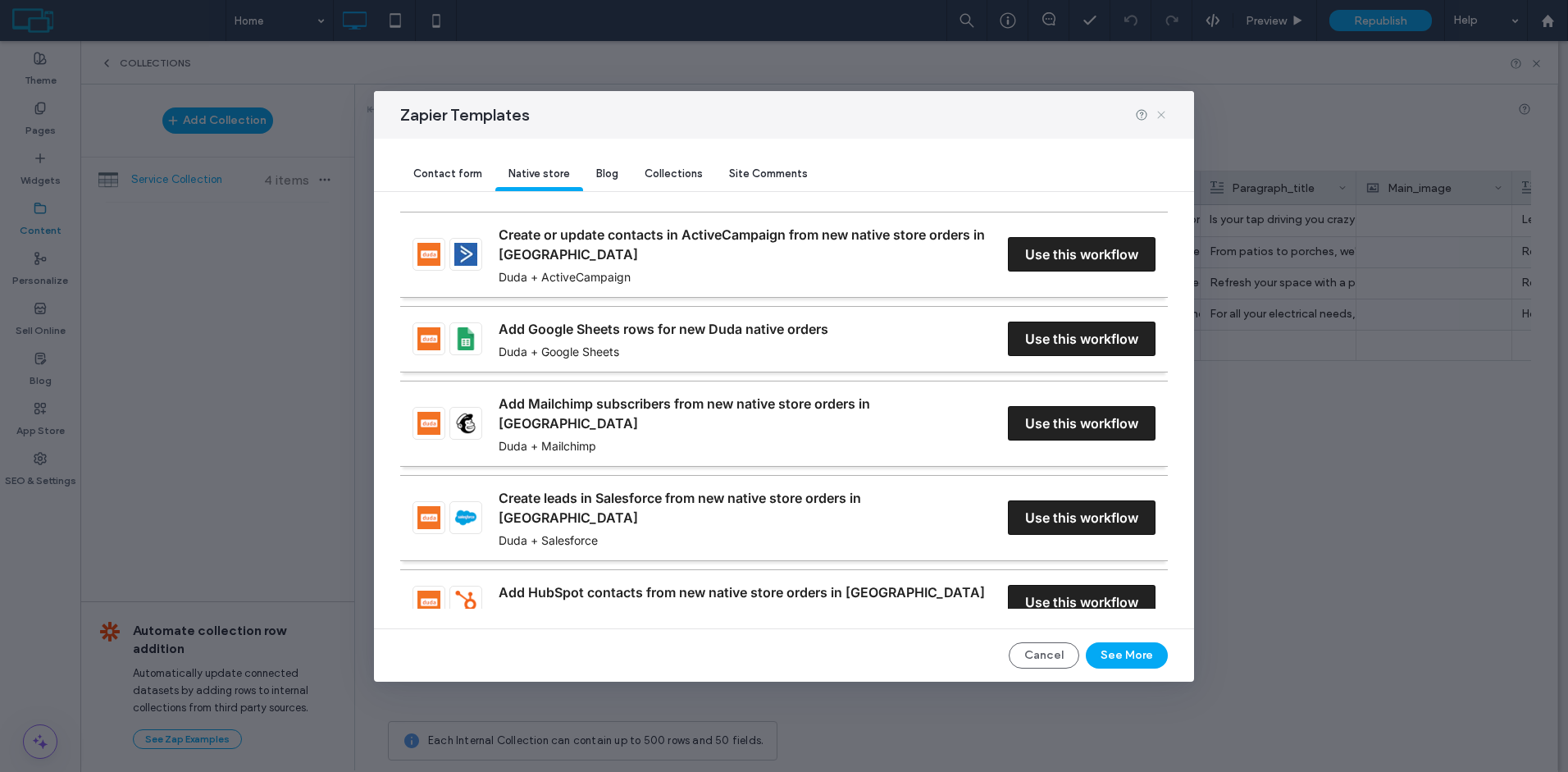
click at [1163, 123] on span at bounding box center [1161, 114] width 13 height 21
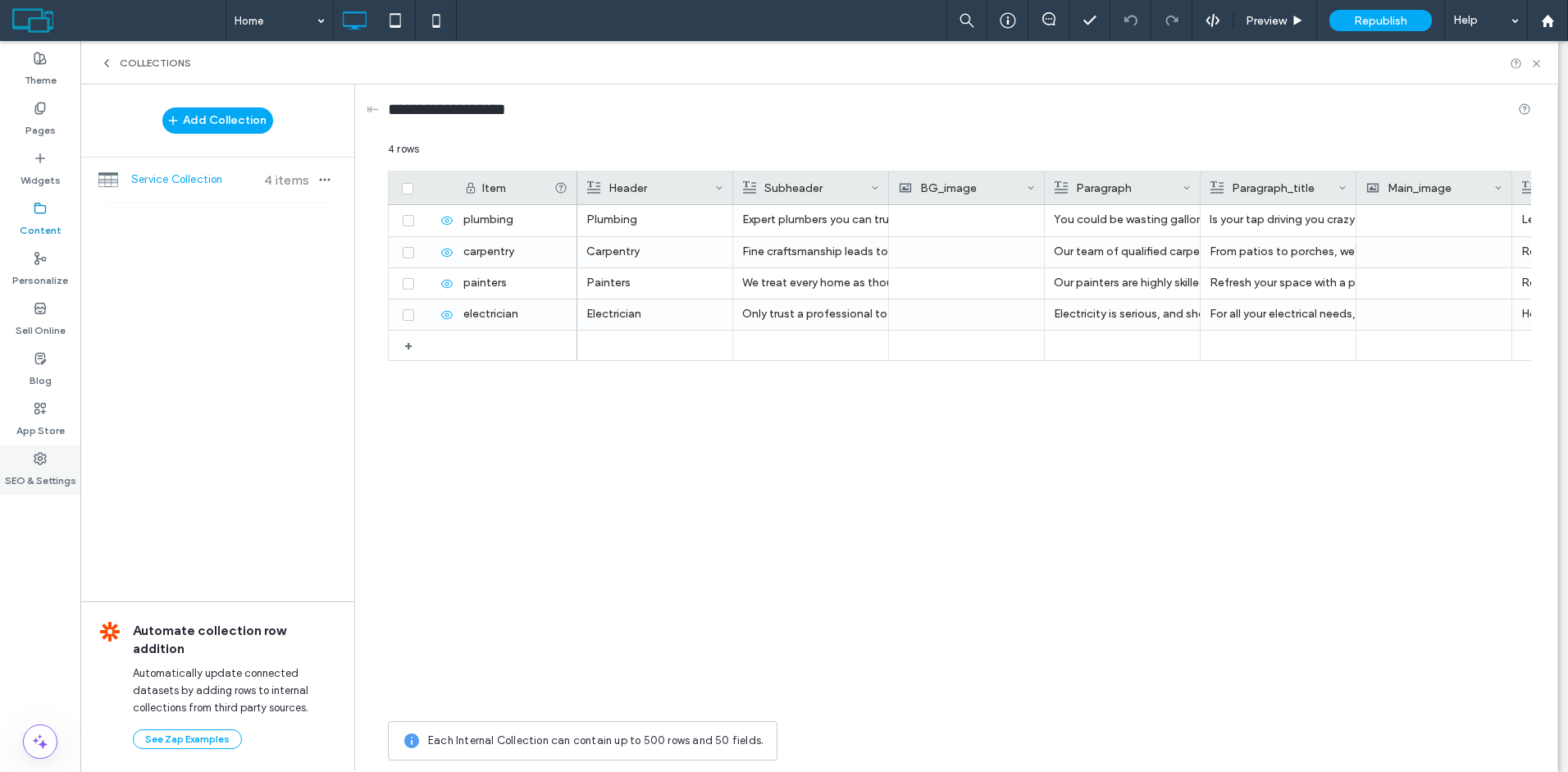
click at [46, 476] on label "SEO & Settings" at bounding box center [40, 477] width 71 height 23
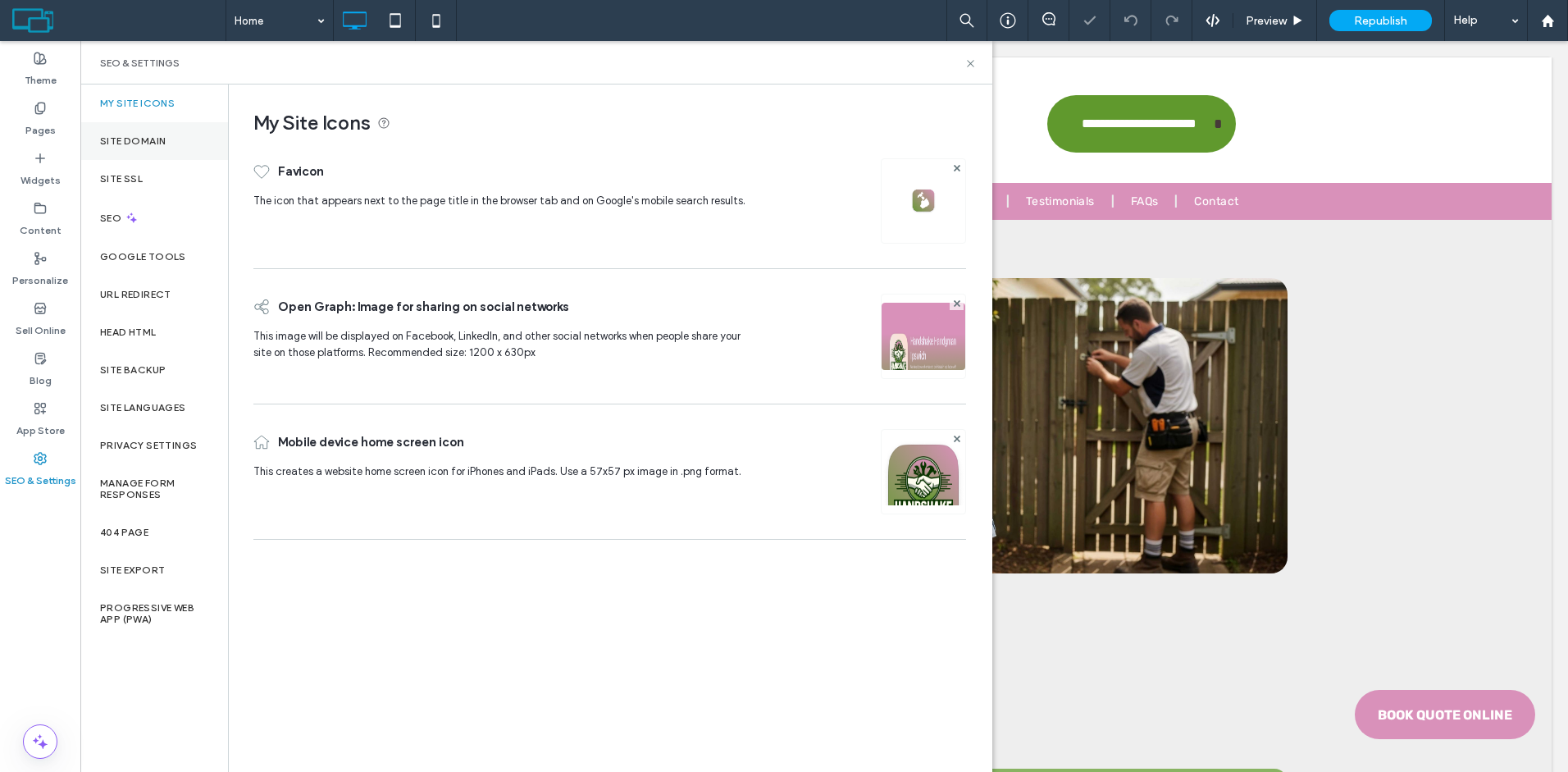
click at [143, 151] on div "Site Domain" at bounding box center [153, 141] width 148 height 38
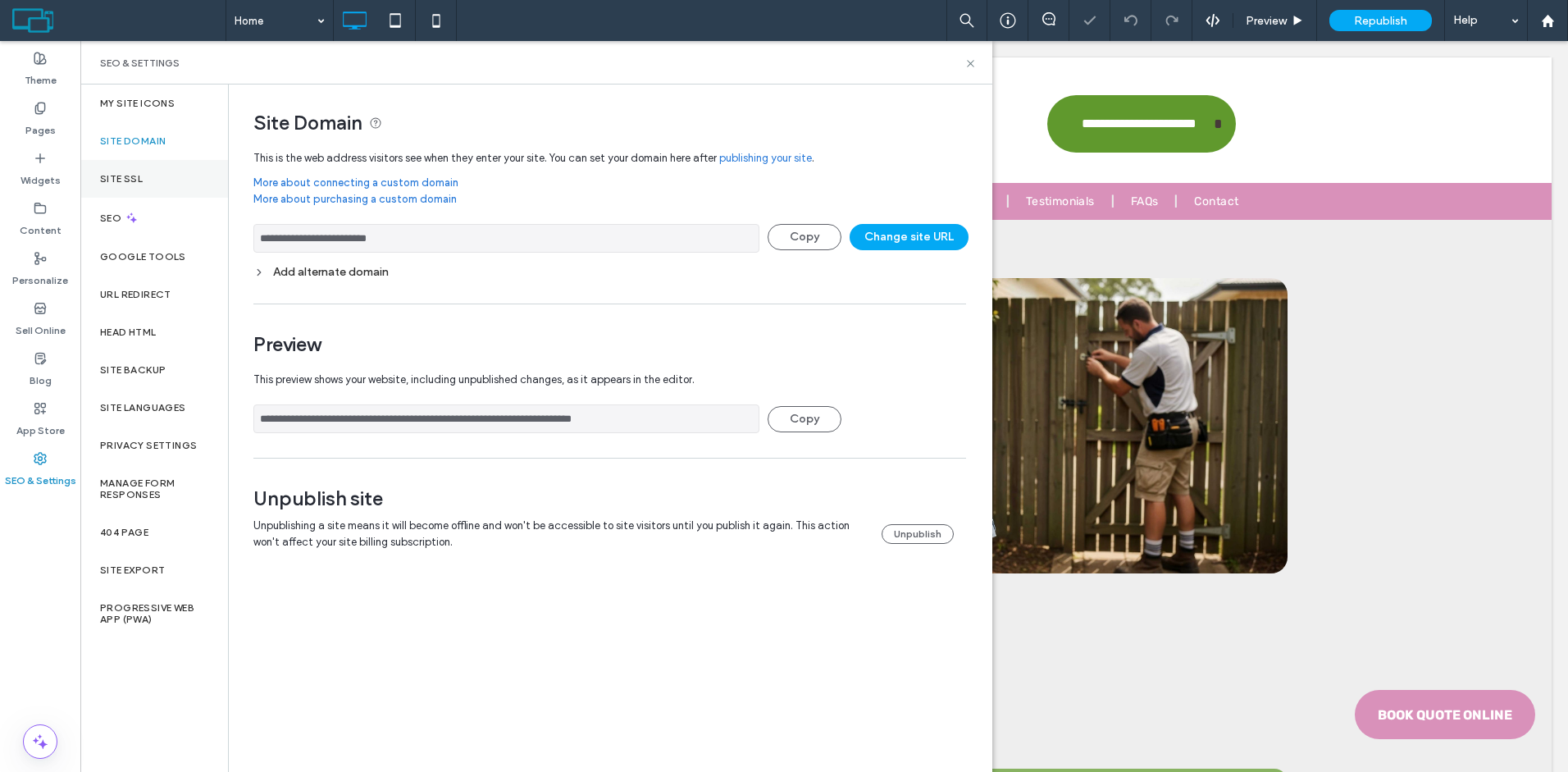
click at [135, 191] on div "Site SSL" at bounding box center [153, 179] width 148 height 38
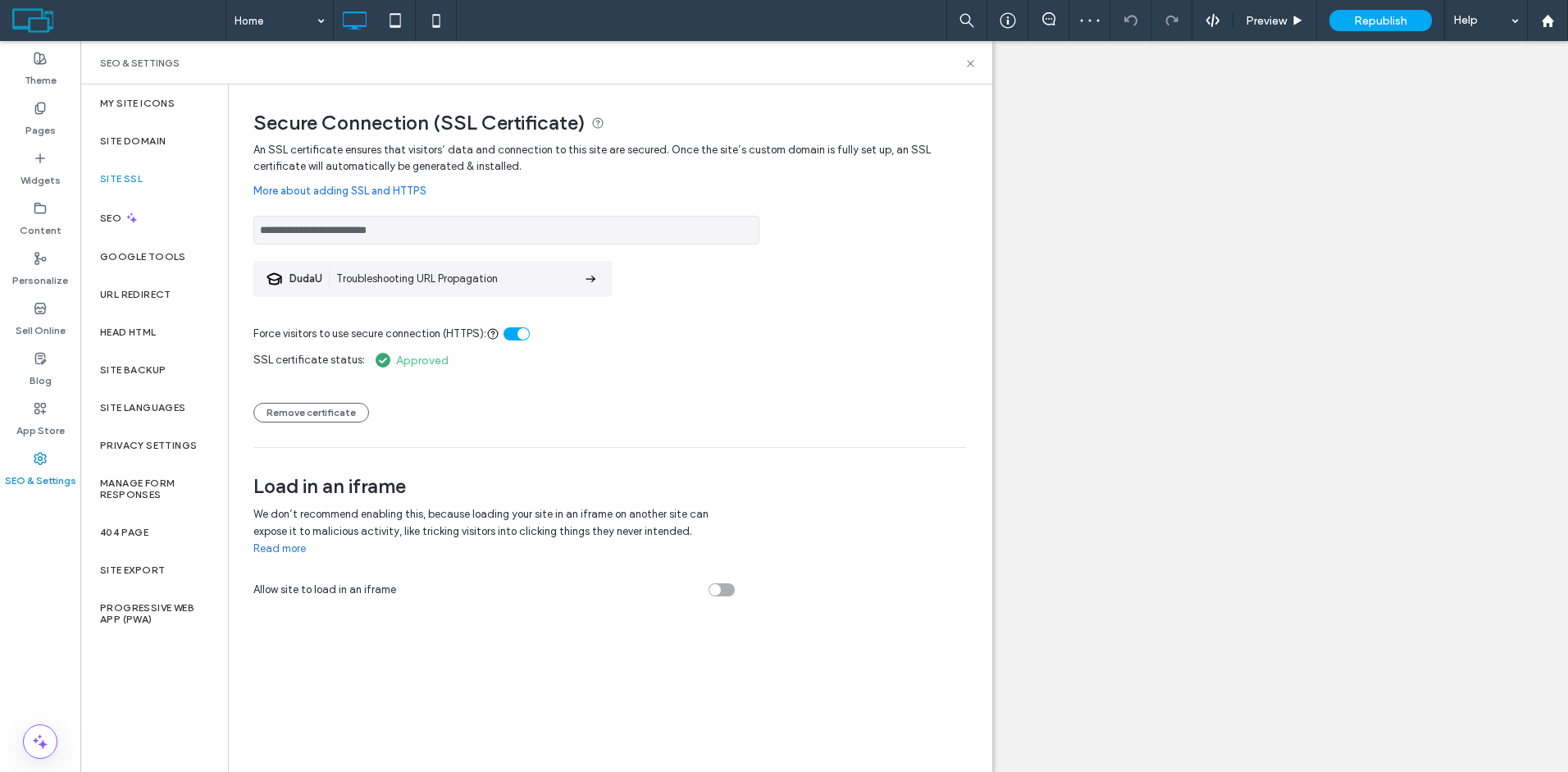
click at [142, 179] on label "Site SSL" at bounding box center [121, 179] width 43 height 11
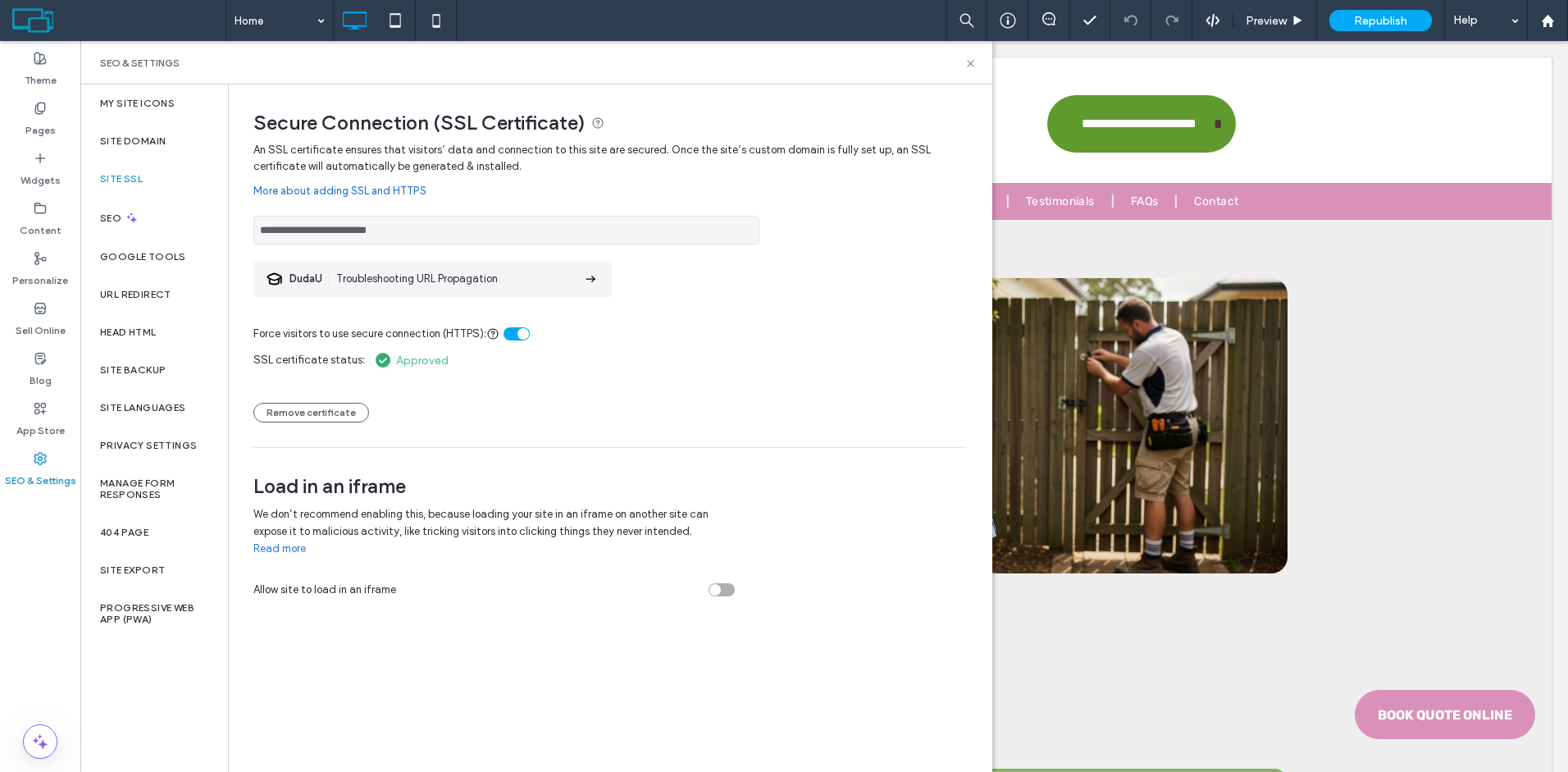
click at [411, 362] on div "Approved" at bounding box center [409, 359] width 88 height 20
click at [177, 274] on div "Google Tools" at bounding box center [153, 256] width 148 height 38
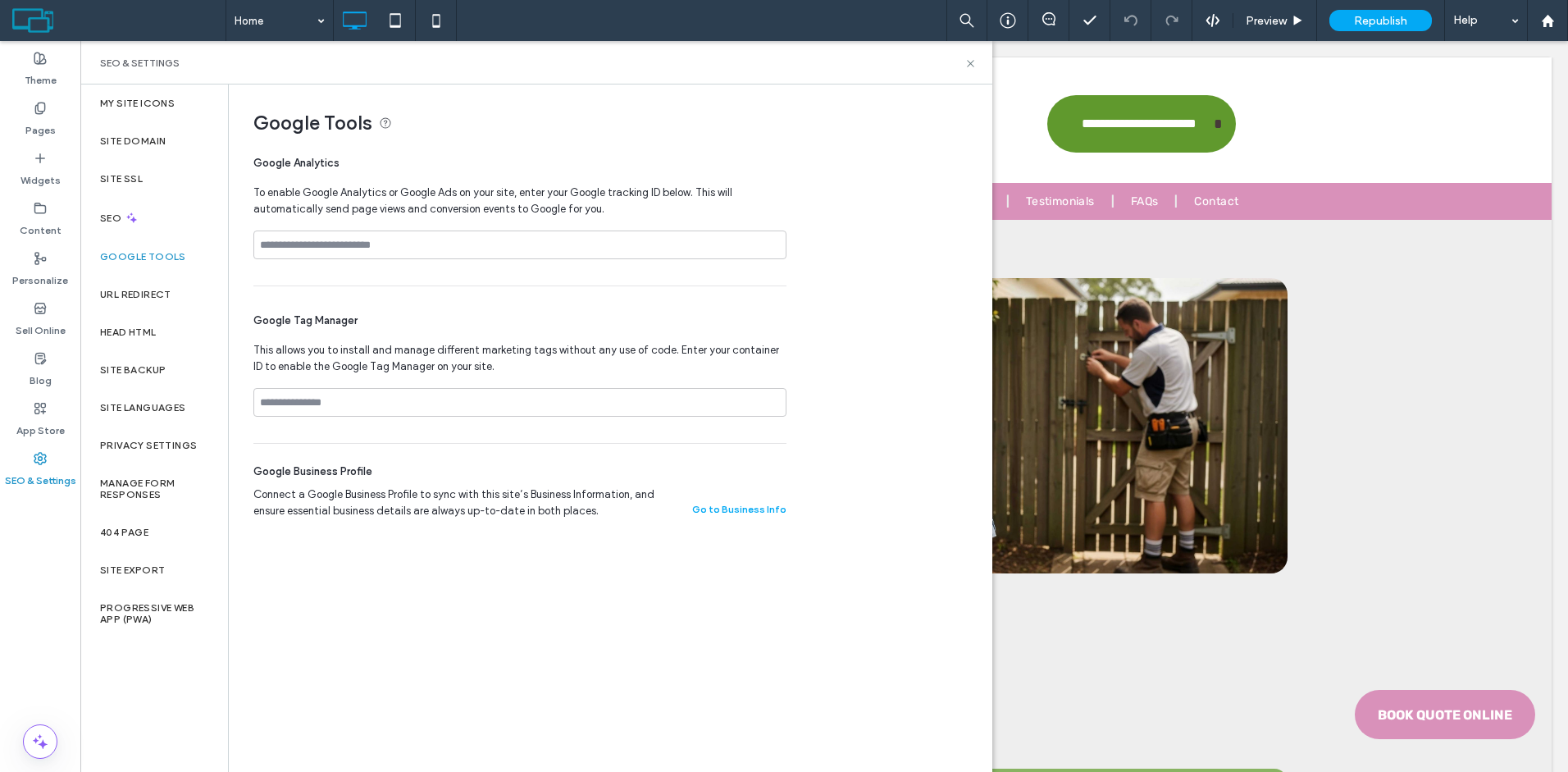
click at [411, 227] on div "Google Analytics To enable Google Analytics or Google Ads on your site, enter y…" at bounding box center [519, 213] width 533 height 144
click at [412, 237] on input at bounding box center [519, 245] width 533 height 29
click at [976, 68] on icon at bounding box center [970, 63] width 12 height 12
